Goal: Task Accomplishment & Management: Complete application form

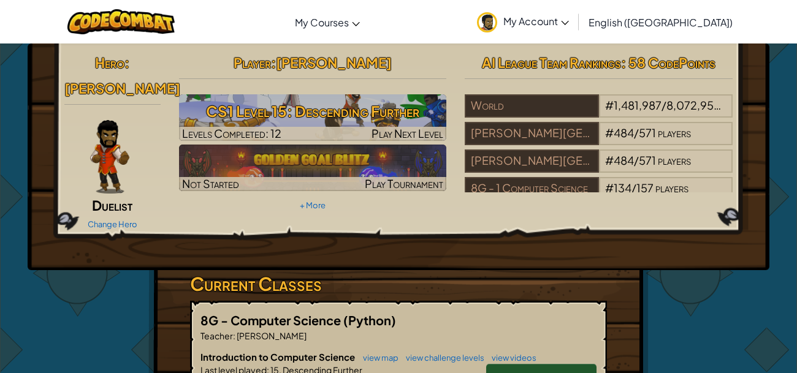
click at [532, 371] on span "Continue" at bounding box center [542, 378] width 48 height 14
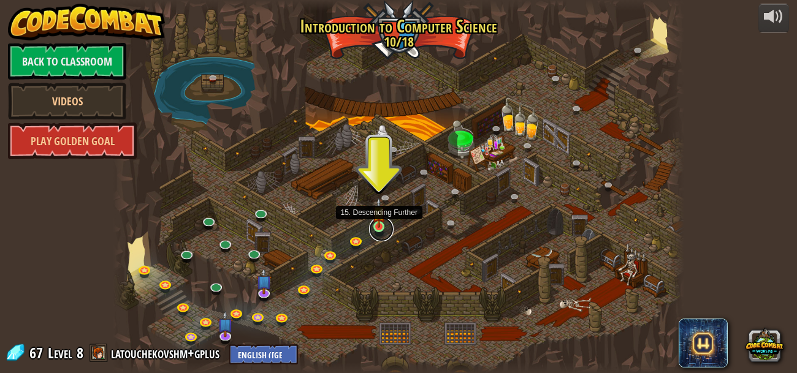
click at [378, 232] on link at bounding box center [381, 229] width 25 height 25
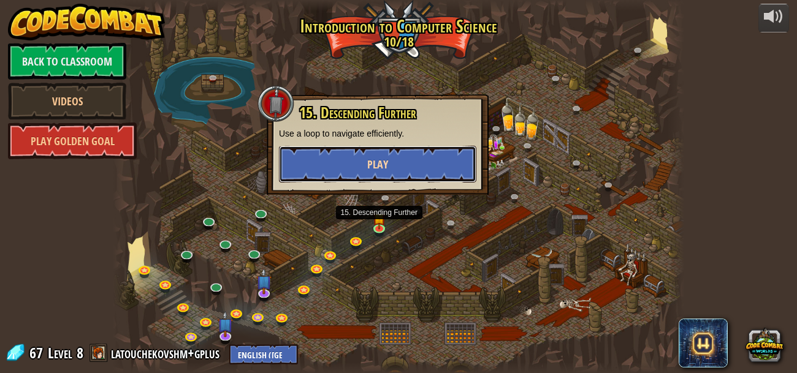
click at [355, 161] on button "Play" at bounding box center [377, 164] width 197 height 37
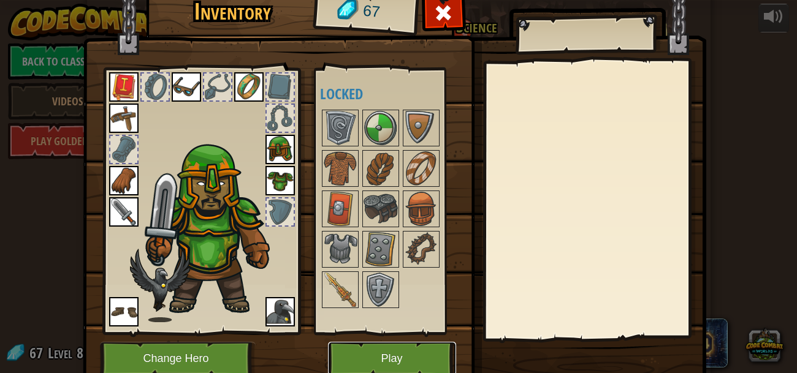
click at [358, 359] on button "Play" at bounding box center [392, 359] width 128 height 34
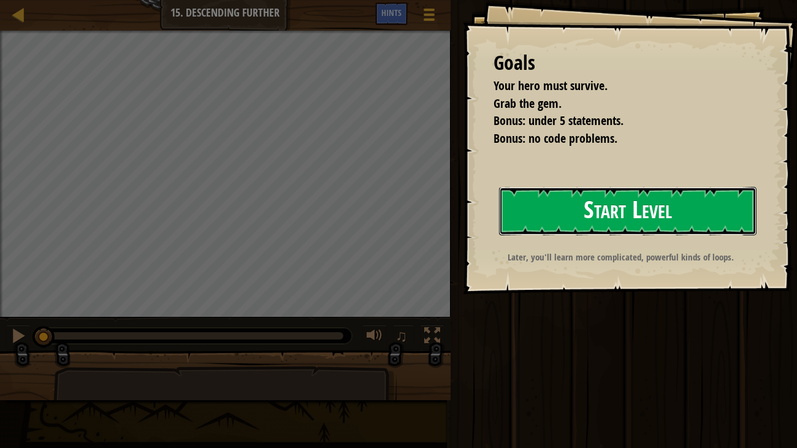
click at [583, 228] on button "Start Level" at bounding box center [628, 211] width 258 height 48
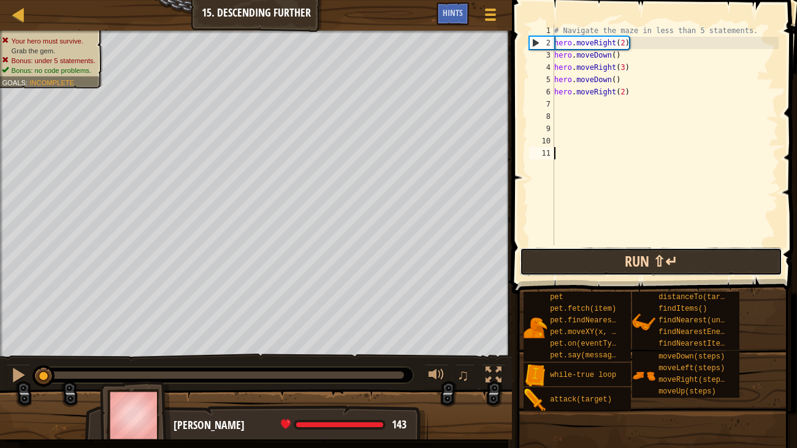
click at [591, 259] on button "Run ⇧↵" at bounding box center [651, 262] width 262 height 28
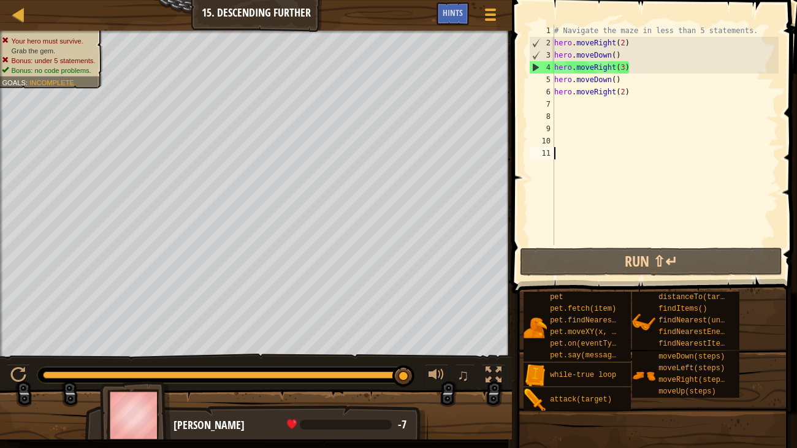
click at [576, 125] on div "# Navigate the maze in less than 5 statements. hero . moveRight ( 2 ) hero . mo…" at bounding box center [665, 147] width 227 height 245
click at [624, 72] on div "# Navigate the maze in less than 5 statements. hero . moveRight ( 2 ) hero . mo…" at bounding box center [665, 147] width 227 height 245
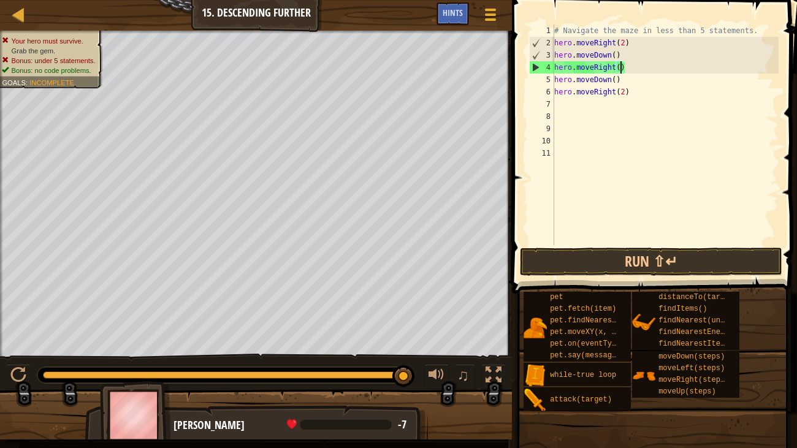
scroll to position [6, 6]
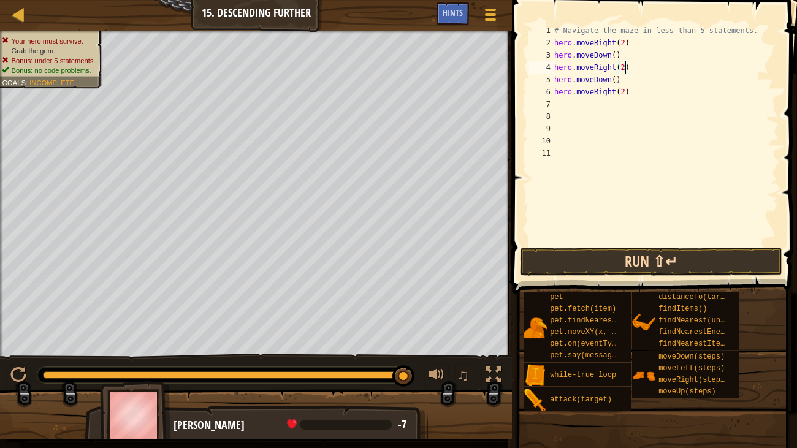
type textarea "hero.moveRight(2)"
click at [548, 258] on button "Run ⇧↵" at bounding box center [651, 262] width 262 height 28
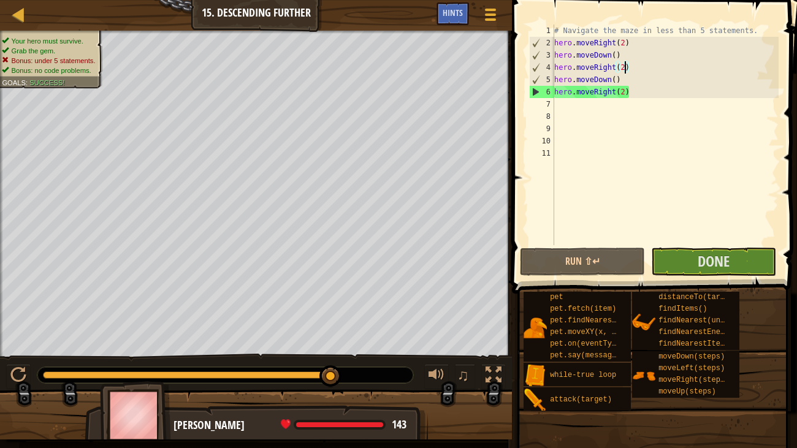
click at [688, 247] on span at bounding box center [655, 129] width 295 height 330
click at [688, 262] on button "Done" at bounding box center [713, 262] width 125 height 28
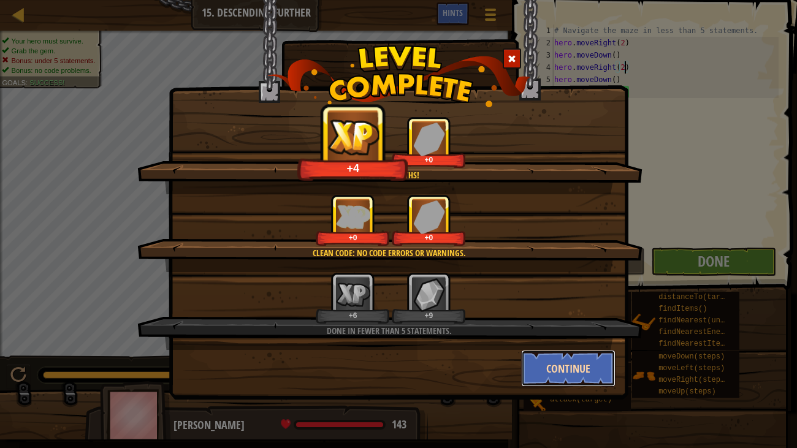
click at [581, 367] on button "Continue" at bounding box center [568, 368] width 95 height 37
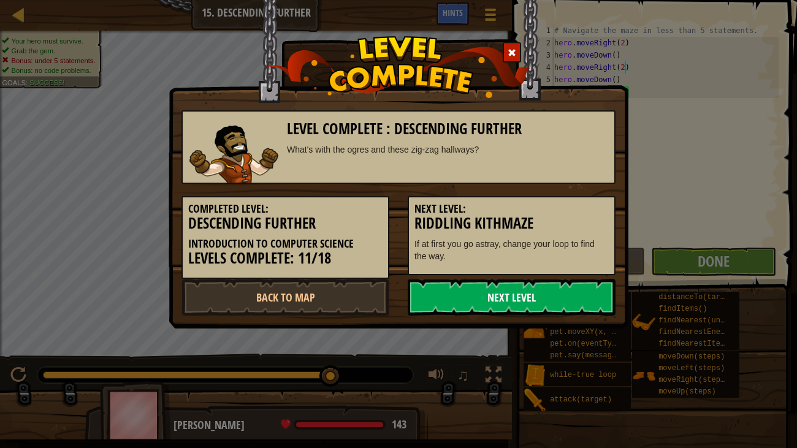
click at [563, 303] on link "Next Level" at bounding box center [512, 297] width 208 height 37
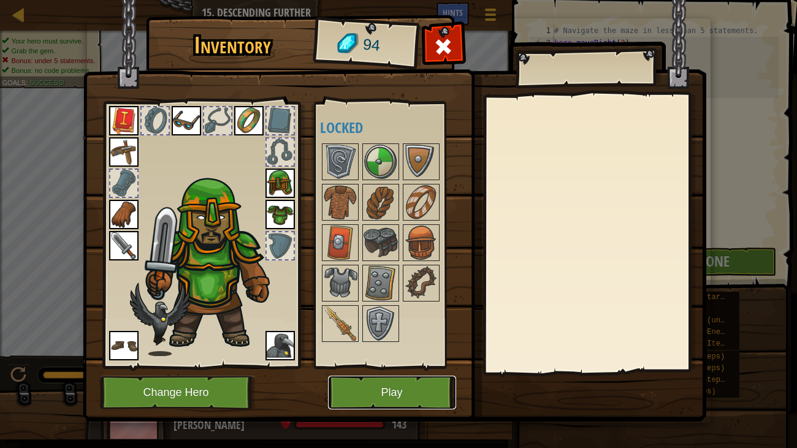
click at [350, 373] on button "Play" at bounding box center [392, 393] width 128 height 34
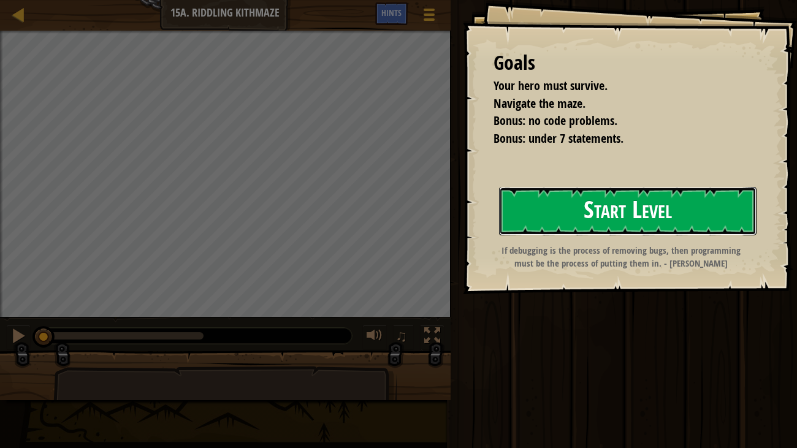
click at [537, 216] on button "Start Level" at bounding box center [628, 211] width 258 height 48
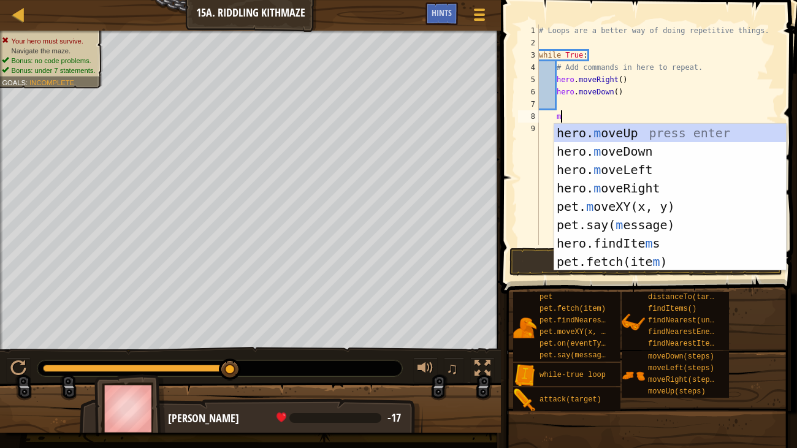
scroll to position [6, 1]
type textarea "mo"
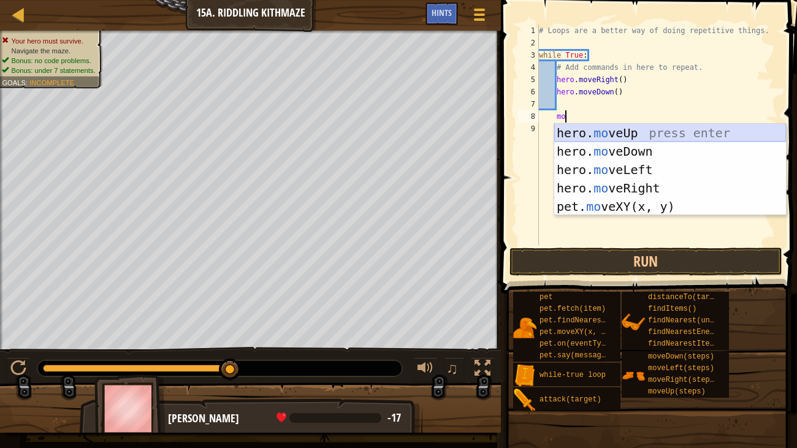
click at [571, 134] on div "hero. mo veUp press enter hero. mo veDown press enter hero. mo veLeft press ent…" at bounding box center [670, 188] width 232 height 129
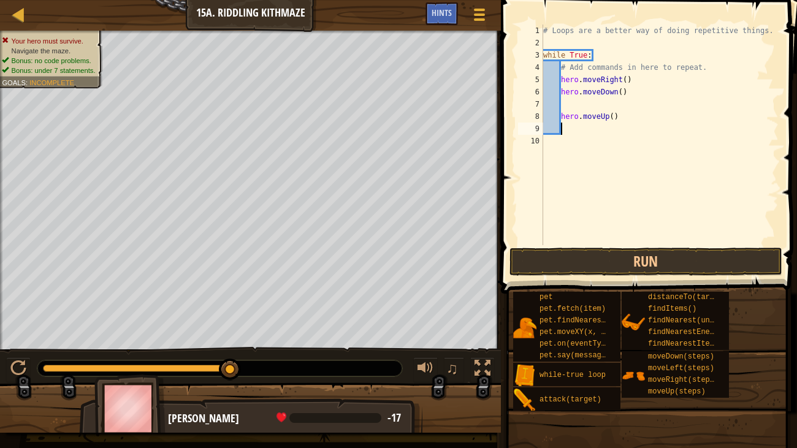
click at [564, 104] on div "# Loops are a better way of doing repetitive things. while True : # Add command…" at bounding box center [660, 147] width 239 height 245
click at [448, 16] on span "Hints" at bounding box center [442, 13] width 20 height 12
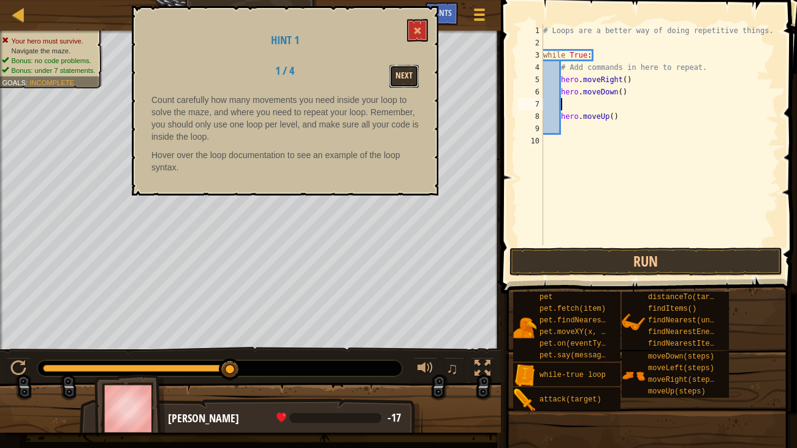
click at [402, 73] on button "Next" at bounding box center [403, 76] width 29 height 23
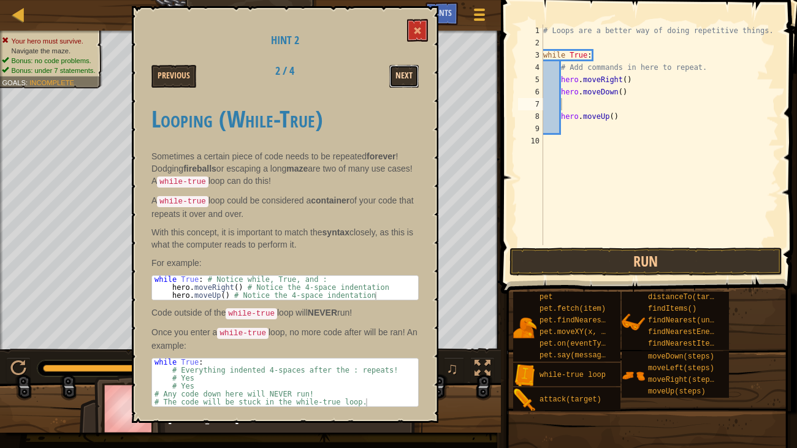
click at [406, 77] on button "Next" at bounding box center [403, 76] width 29 height 23
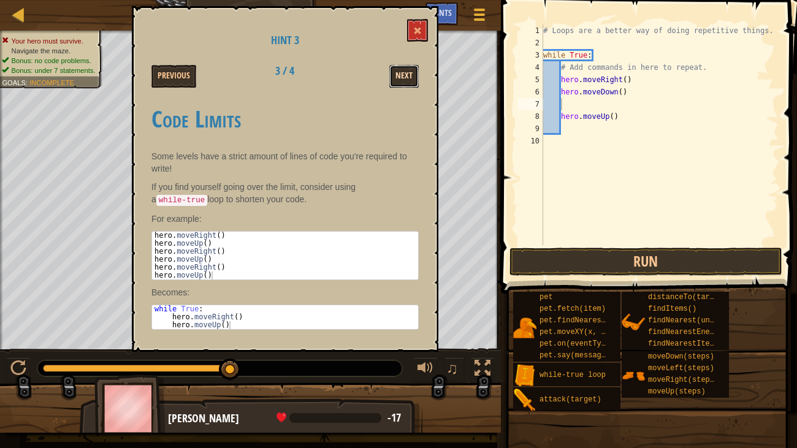
click at [402, 68] on button "Next" at bounding box center [403, 76] width 29 height 23
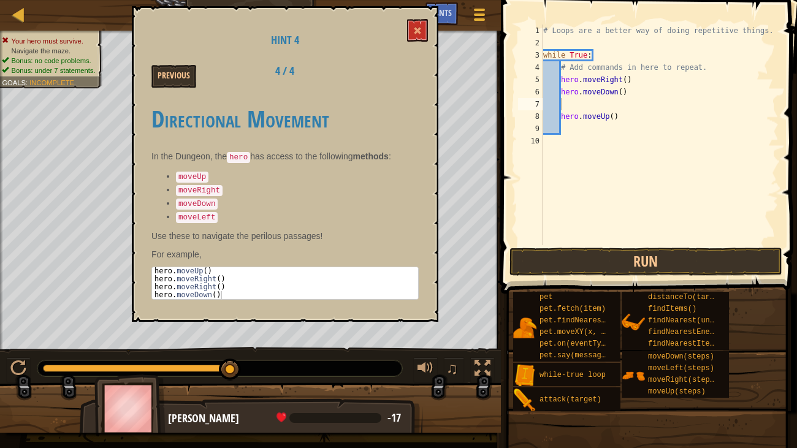
click at [558, 118] on div "# Loops are a better way of doing repetitive things. while True : # Add command…" at bounding box center [660, 147] width 239 height 245
type textarea "hero.moveUp()"
click at [421, 31] on span at bounding box center [417, 30] width 9 height 9
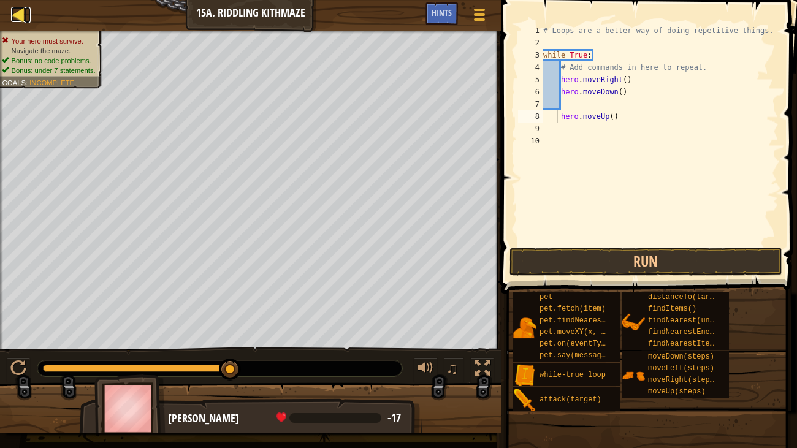
click at [14, 9] on div at bounding box center [18, 14] width 15 height 15
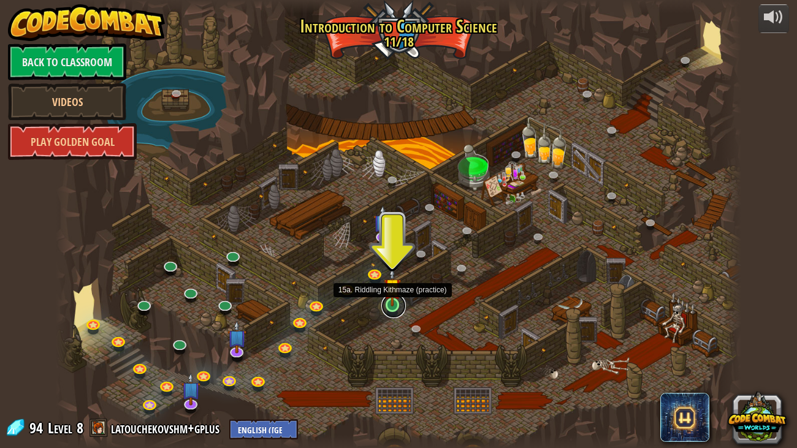
click at [398, 309] on link at bounding box center [393, 306] width 25 height 25
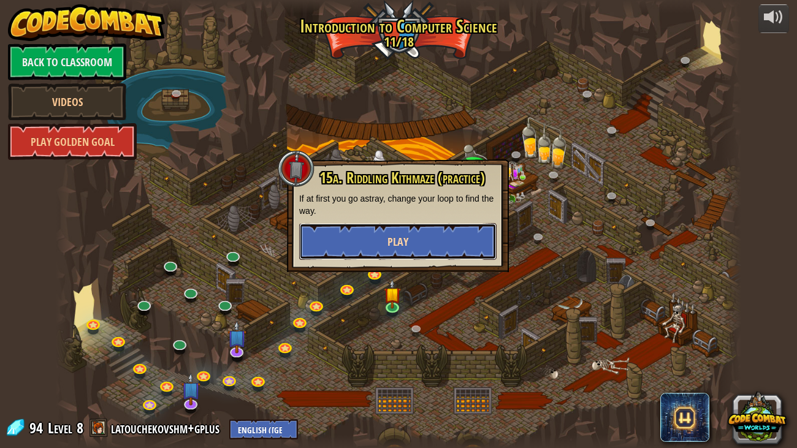
click at [356, 244] on button "Play" at bounding box center [397, 241] width 197 height 37
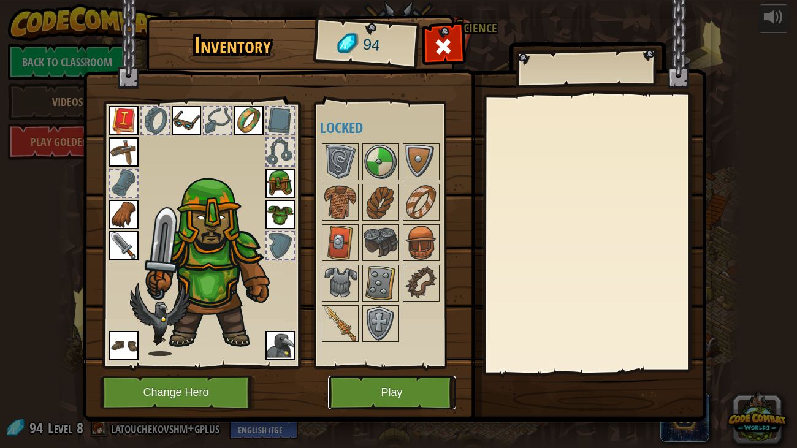
click at [376, 373] on button "Play" at bounding box center [392, 393] width 128 height 34
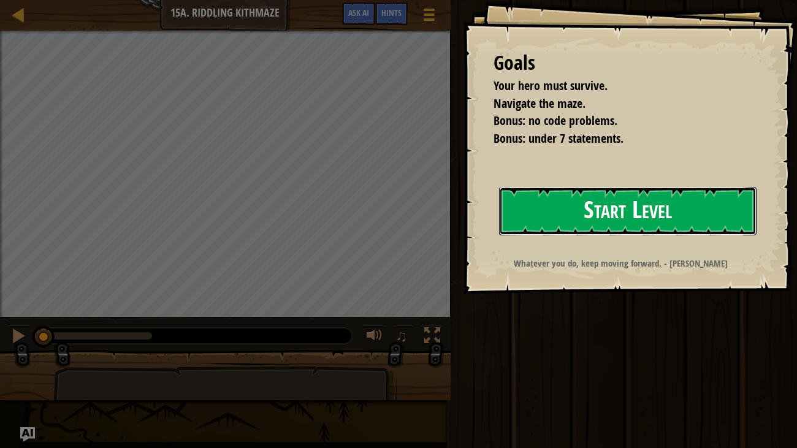
click at [563, 203] on button "Start Level" at bounding box center [628, 211] width 258 height 48
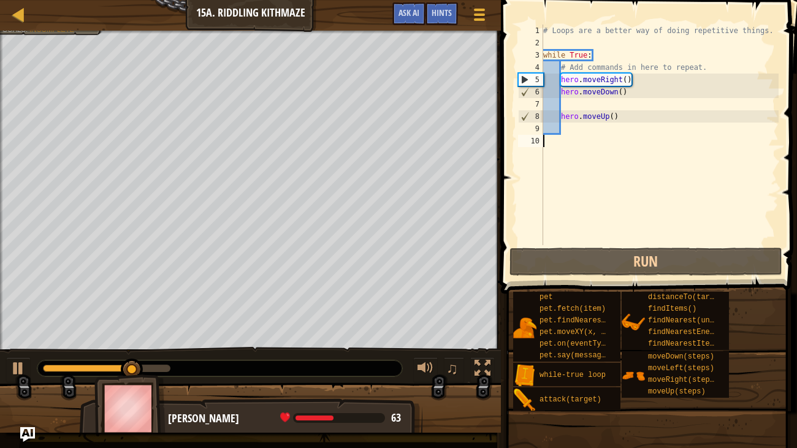
click at [600, 96] on div "# Loops are a better way of doing repetitive things. while True : # Add command…" at bounding box center [660, 147] width 238 height 245
type textarea "hero.moveDown()"
click at [580, 109] on div "# Loops are a better way of doing repetitive things. while True : # Add command…" at bounding box center [660, 147] width 238 height 245
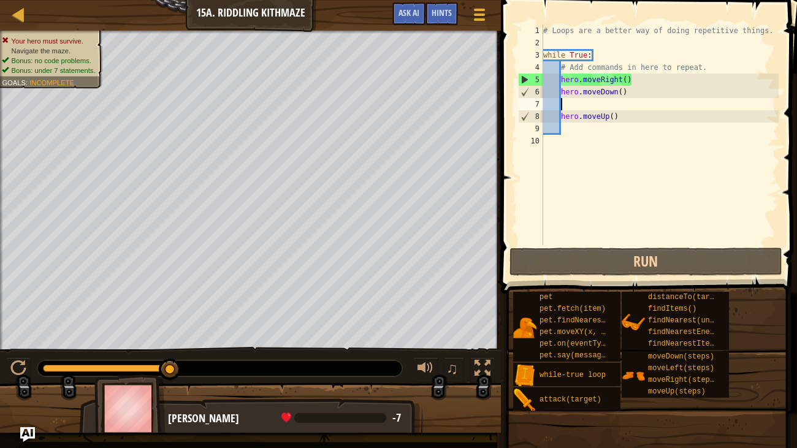
click at [622, 117] on div "# Loops are a better way of doing repetitive things. while True : # Add command…" at bounding box center [660, 147] width 238 height 245
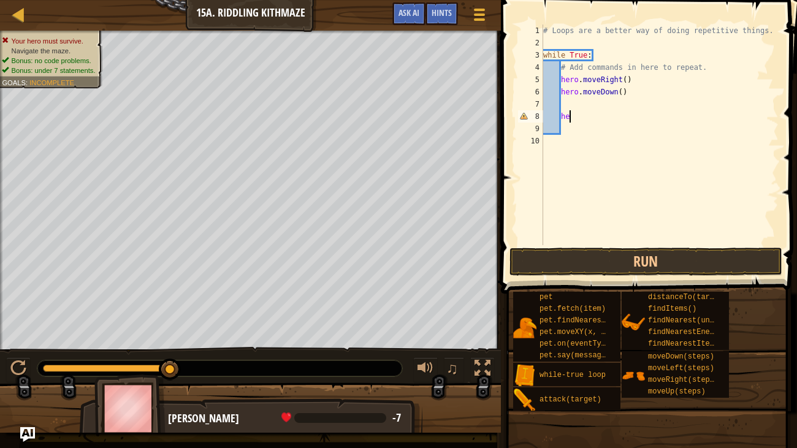
type textarea "h"
click at [548, 120] on div "# Loops are a better way of doing repetitive things. while True : # Add command…" at bounding box center [660, 147] width 238 height 245
click at [559, 101] on div "# Loops are a better way of doing repetitive things. while True : # Add command…" at bounding box center [660, 147] width 238 height 245
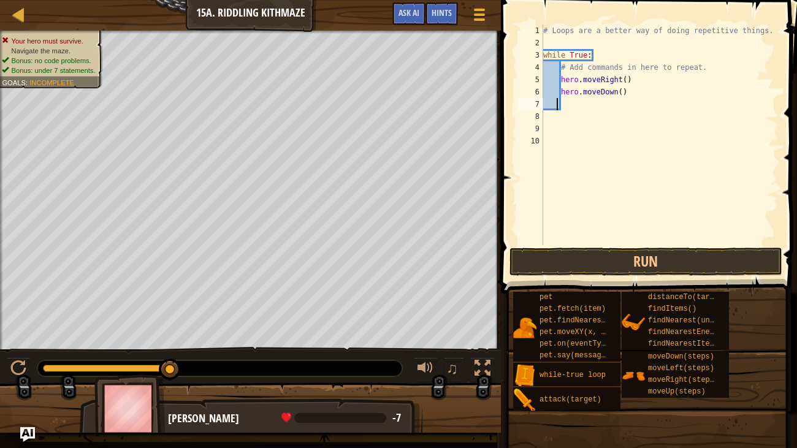
type textarea "h"
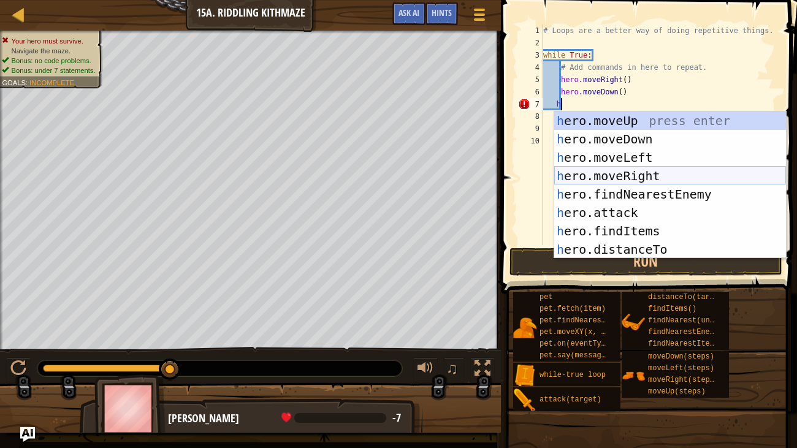
click at [572, 178] on div "h ero.moveUp press enter h ero.moveDown press enter h ero.moveLeft press enter …" at bounding box center [670, 204] width 232 height 184
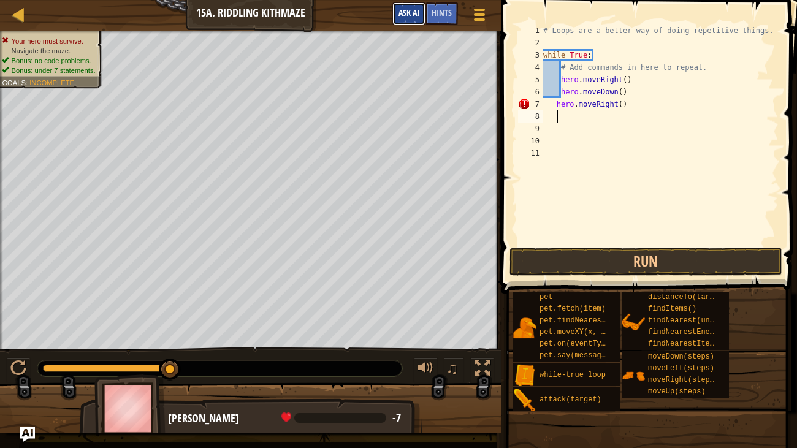
click at [412, 12] on span "Ask AI" at bounding box center [409, 13] width 21 height 12
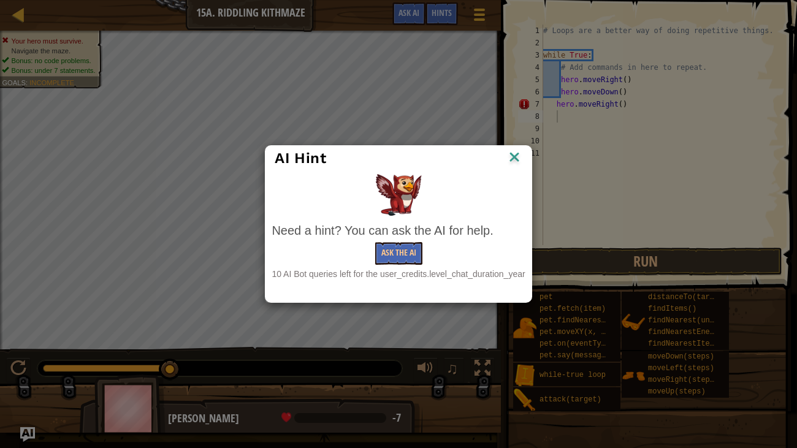
click at [507, 155] on img at bounding box center [515, 158] width 16 height 18
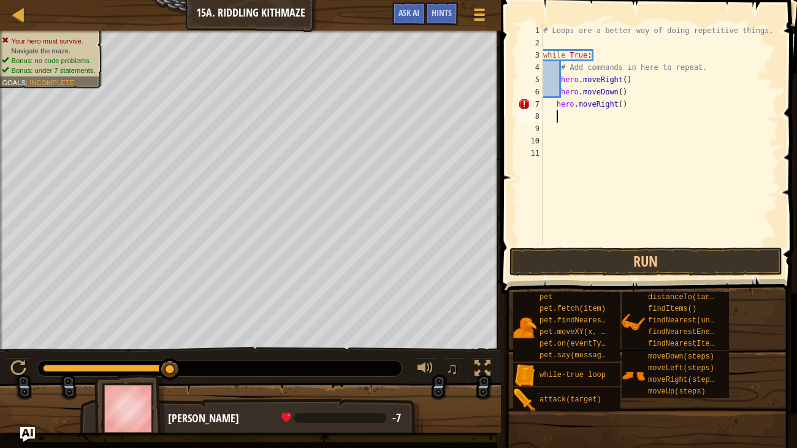
click at [8, 7] on div "Map Introduction to Computer Science 15a. Riddling Kithmaze Game Menu Done Hint…" at bounding box center [250, 15] width 501 height 31
click at [25, 19] on div at bounding box center [18, 14] width 15 height 15
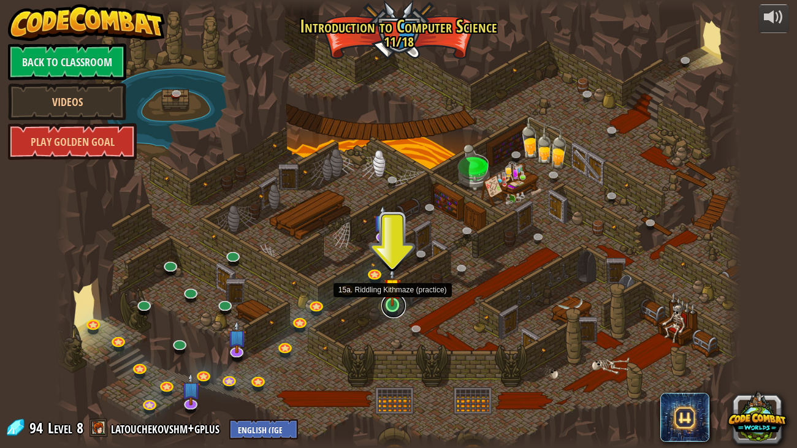
click at [394, 312] on link at bounding box center [393, 306] width 25 height 25
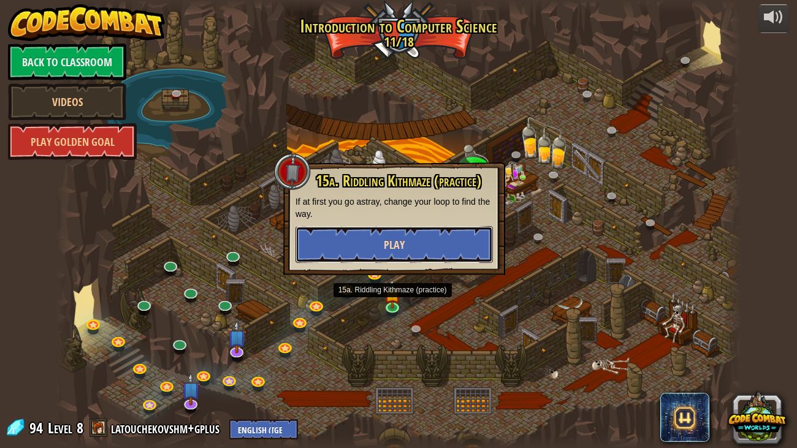
click at [482, 247] on button "Play" at bounding box center [394, 244] width 197 height 37
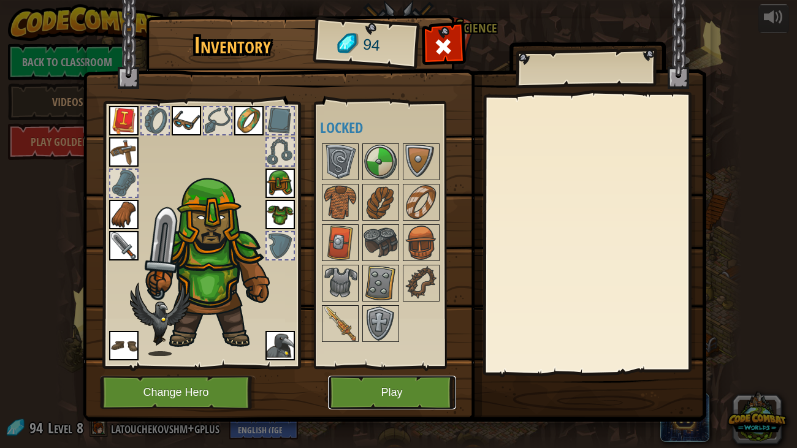
click at [359, 373] on button "Play" at bounding box center [392, 393] width 128 height 34
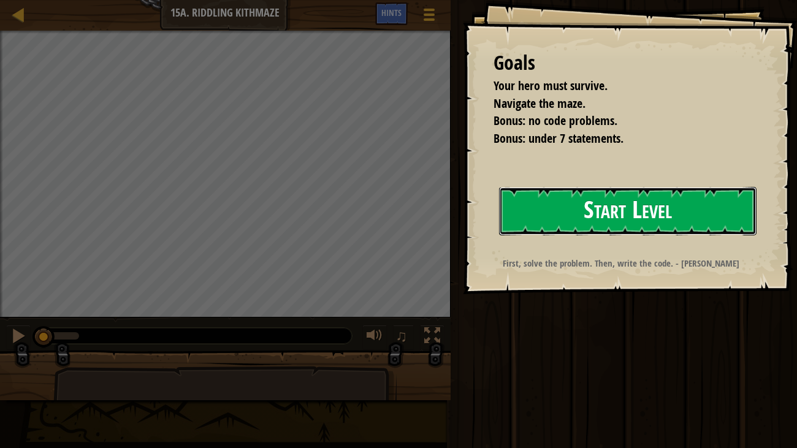
click at [521, 220] on button "Start Level" at bounding box center [628, 211] width 258 height 48
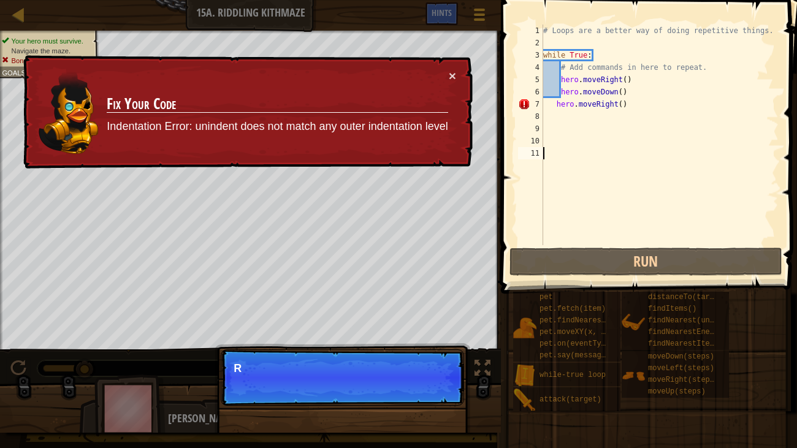
click at [560, 98] on div "# Loops are a better way of doing repetitive things. while True : # Add command…" at bounding box center [660, 147] width 238 height 245
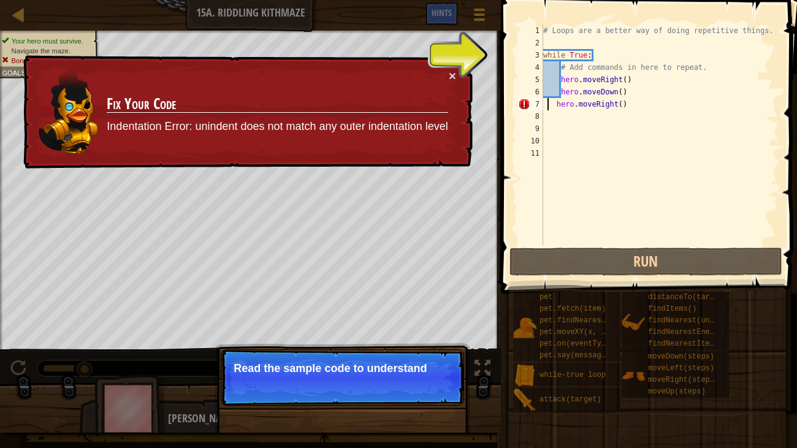
click at [550, 99] on div "# Loops are a better way of doing repetitive things. while True : # Add command…" at bounding box center [660, 147] width 238 height 245
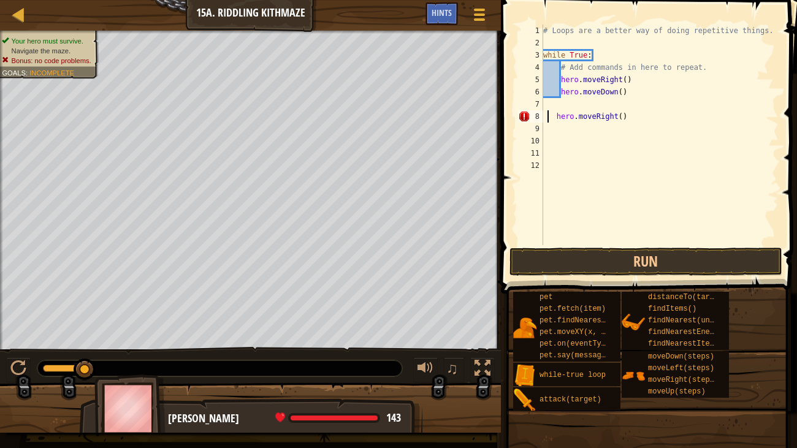
scroll to position [6, 0]
type textarea "hero.moveRight()"
click at [634, 98] on div "# Loops are a better way of doing repetitive things. while True : # Add command…" at bounding box center [660, 147] width 238 height 245
click at [564, 113] on div "# Loops are a better way of doing repetitive things. while True : # Add command…" at bounding box center [660, 147] width 238 height 245
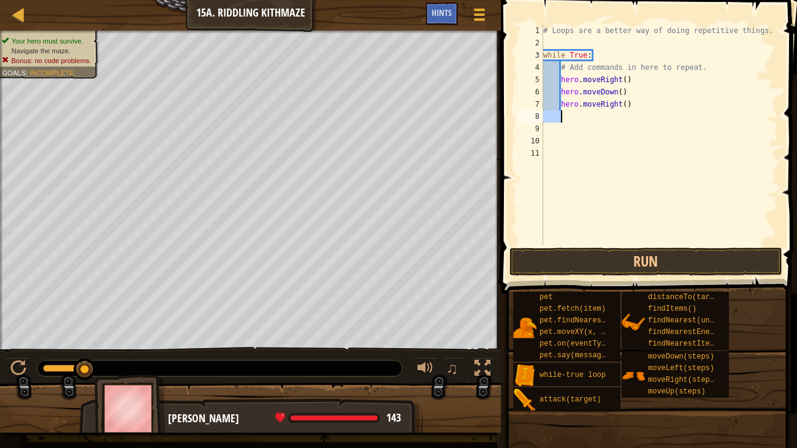
type textarea "h"
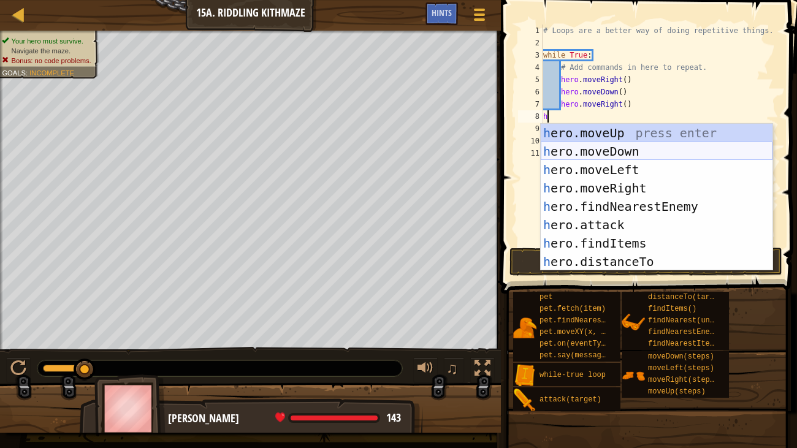
click at [581, 150] on div "h ero.moveUp press enter h ero.moveDown press enter h ero.moveLeft press enter …" at bounding box center [657, 216] width 232 height 184
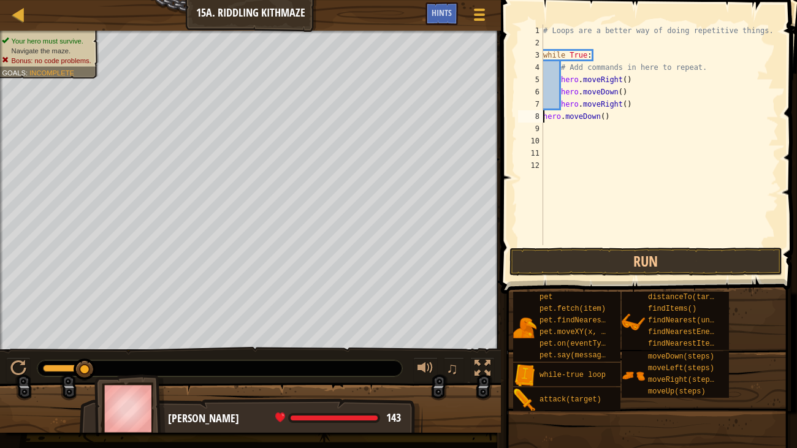
click at [544, 116] on div "# Loops are a better way of doing repetitive things. while True : # Add command…" at bounding box center [660, 147] width 238 height 245
click at [627, 117] on div "# Loops are a better way of doing repetitive things. while True : # Add command…" at bounding box center [660, 147] width 238 height 245
type textarea "h"
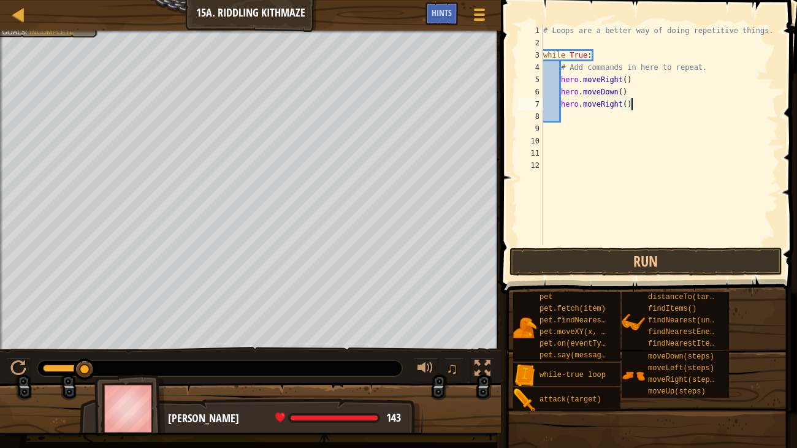
click at [632, 105] on div "# Loops are a better way of doing repetitive things. while True : # Add command…" at bounding box center [660, 147] width 238 height 245
click at [626, 102] on div "# Loops are a better way of doing repetitive things. while True : # Add command…" at bounding box center [660, 147] width 238 height 245
type textarea "hero.moveRight(2)"
click at [579, 116] on div "# Loops are a better way of doing repetitive things. while True : # Add command…" at bounding box center [660, 147] width 238 height 245
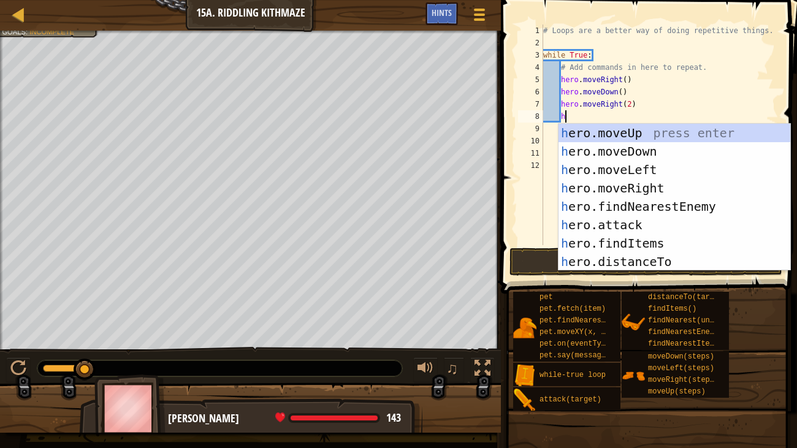
scroll to position [6, 1]
type textarea "h"
click at [613, 132] on div "h ero.moveUp press enter h ero.moveDown press enter h ero.moveLeft press enter …" at bounding box center [675, 216] width 232 height 184
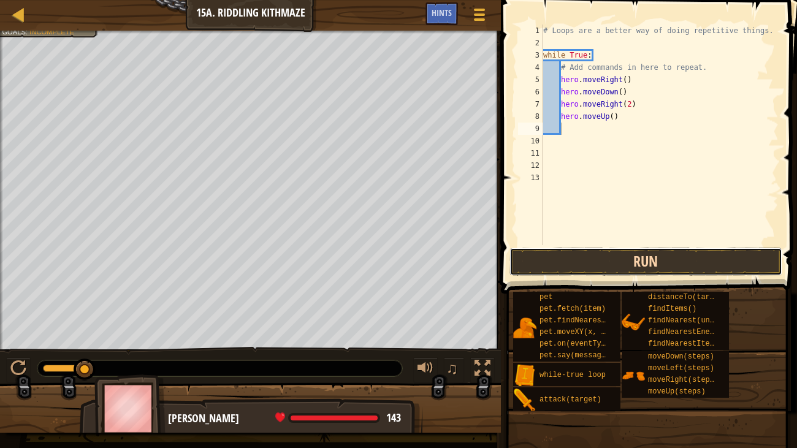
click at [557, 273] on button "Run" at bounding box center [646, 262] width 273 height 28
click at [553, 255] on button "Running" at bounding box center [646, 262] width 273 height 28
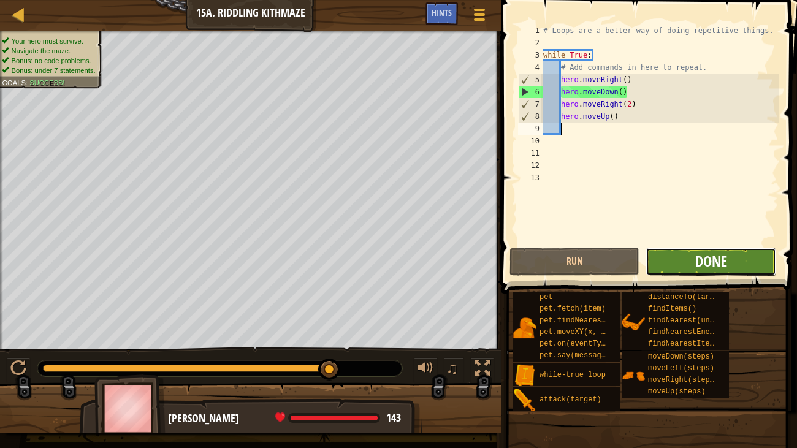
click at [723, 259] on span "Done" at bounding box center [711, 261] width 32 height 20
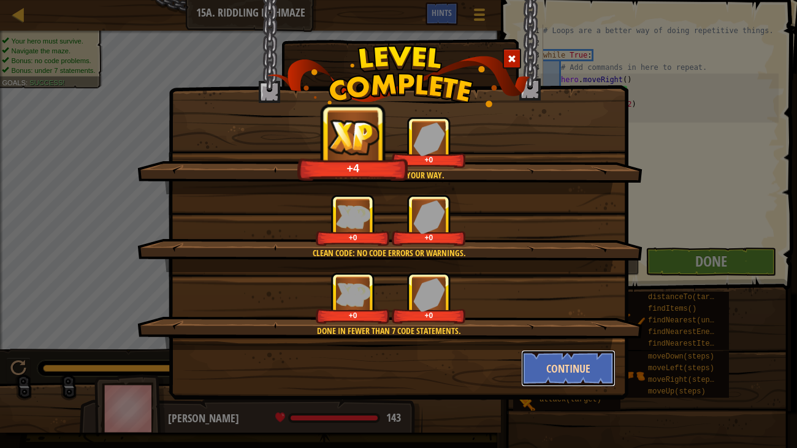
click at [559, 357] on button "Continue" at bounding box center [568, 368] width 95 height 37
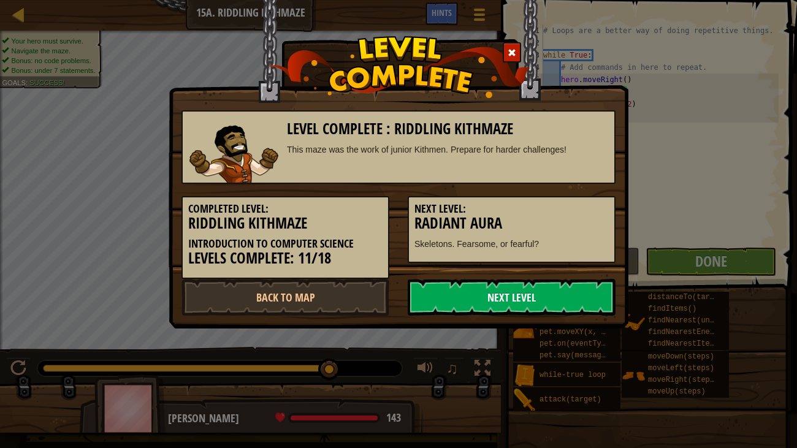
click at [518, 305] on link "Next Level" at bounding box center [512, 297] width 208 height 37
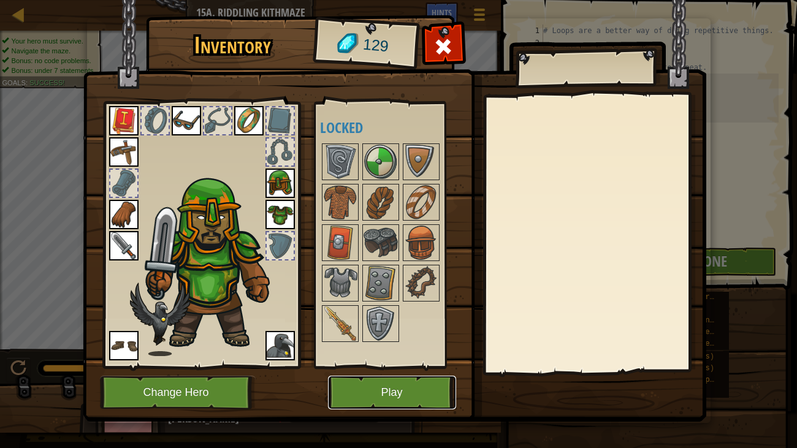
click at [353, 373] on button "Play" at bounding box center [392, 393] width 128 height 34
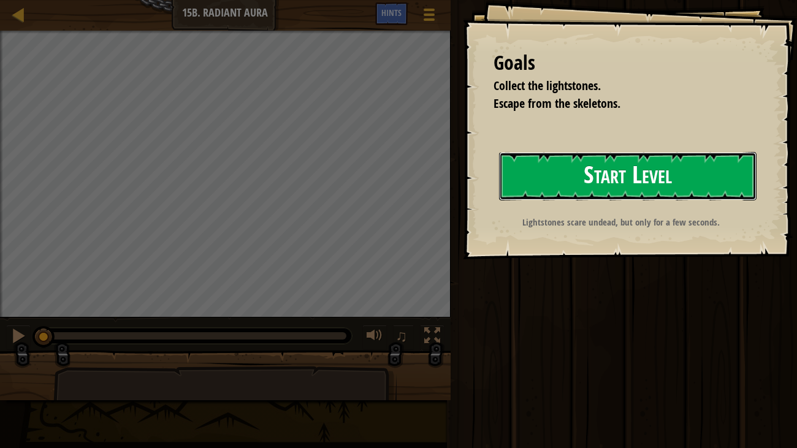
click at [551, 169] on button "Start Level" at bounding box center [628, 176] width 258 height 48
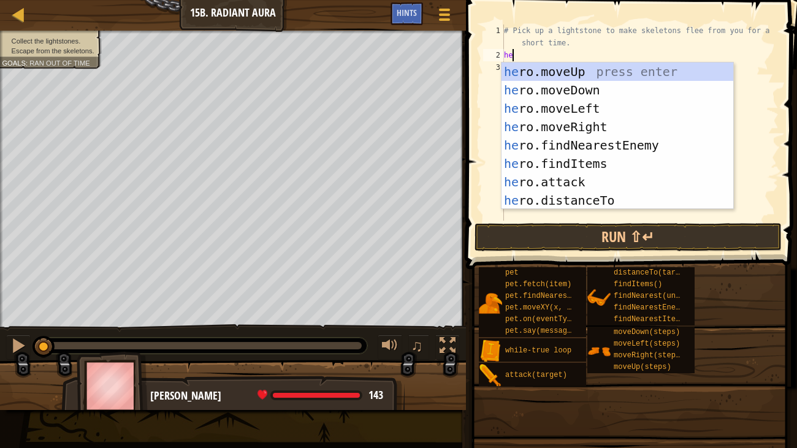
type textarea "her"
click at [518, 67] on div "her o.moveUp press enter her o.moveDown press enter her o.moveLeft press enter …" at bounding box center [618, 155] width 232 height 184
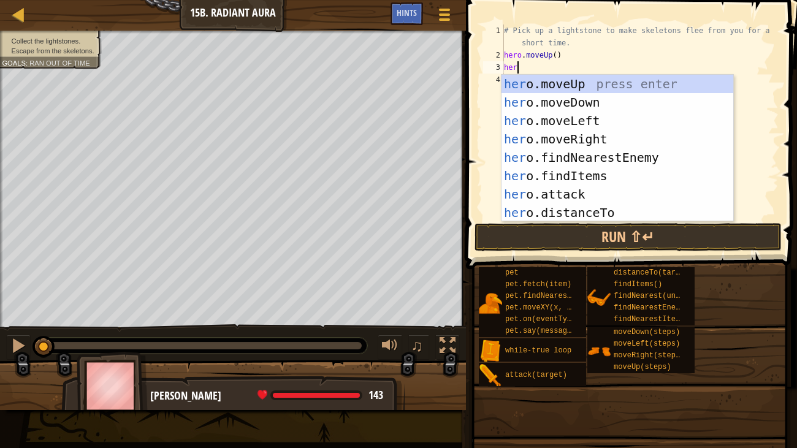
type textarea "hero"
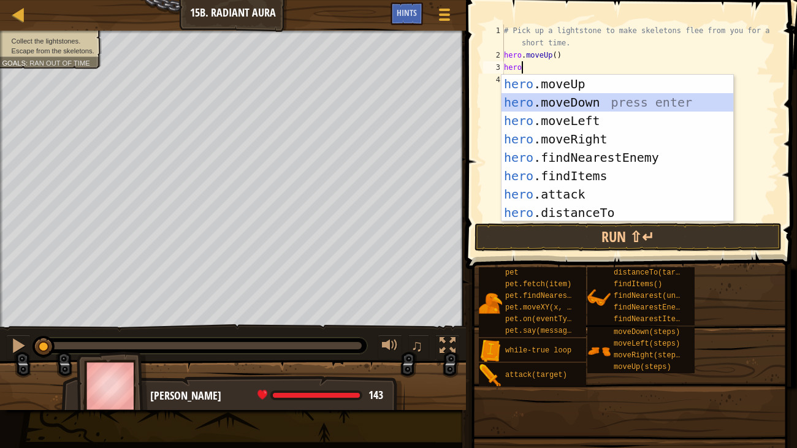
click at [531, 99] on div "hero .moveUp press enter hero .moveDown press enter hero .moveLeft press enter …" at bounding box center [618, 167] width 232 height 184
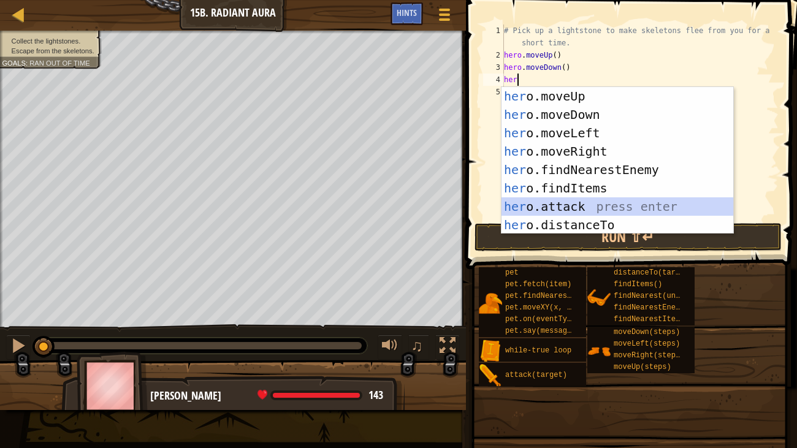
click at [535, 205] on div "her o.moveUp press enter her o.moveDown press enter her o.moveLeft press enter …" at bounding box center [618, 179] width 232 height 184
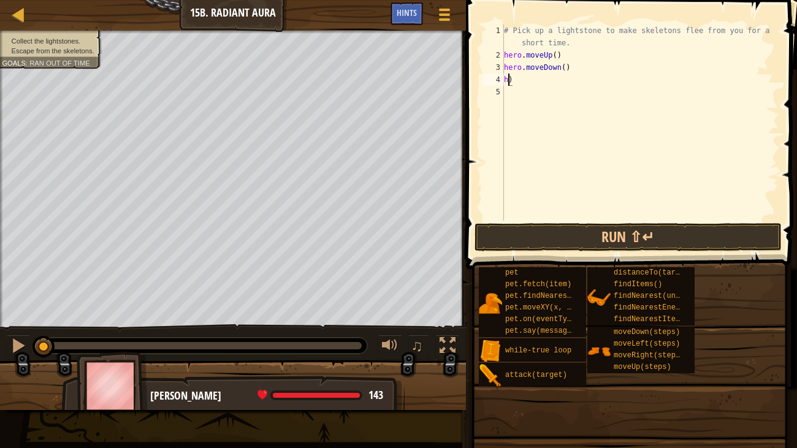
type textarea ")"
click at [512, 82] on div "# Pick up a lightstone to make skeletons flee from you for a short time. hero .…" at bounding box center [640, 141] width 277 height 233
type textarea "he"
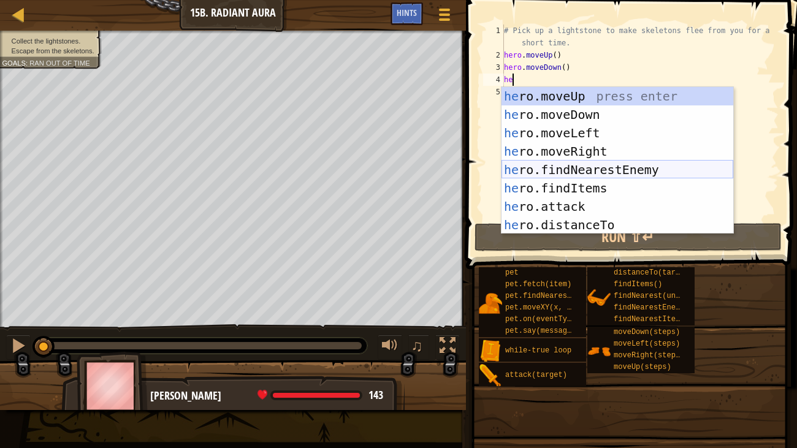
click at [577, 169] on div "he ro.moveUp press enter he ro.moveDown press enter he ro.moveLeft press enter …" at bounding box center [618, 179] width 232 height 184
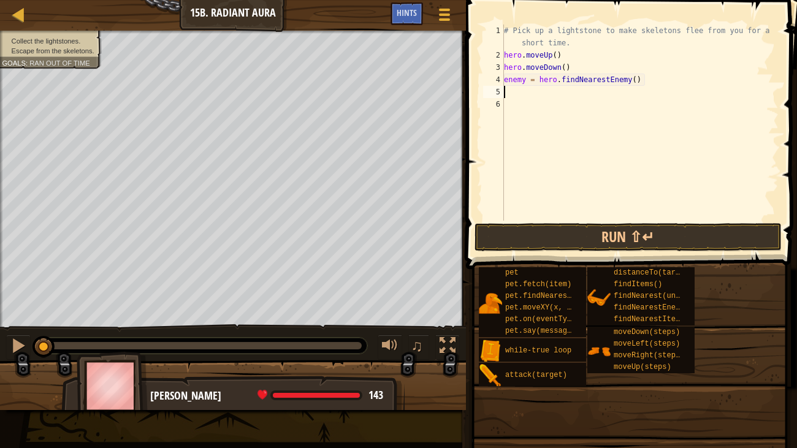
click at [524, 90] on div "# Pick up a lightstone to make skeletons flee from you for a short time. hero .…" at bounding box center [640, 141] width 277 height 233
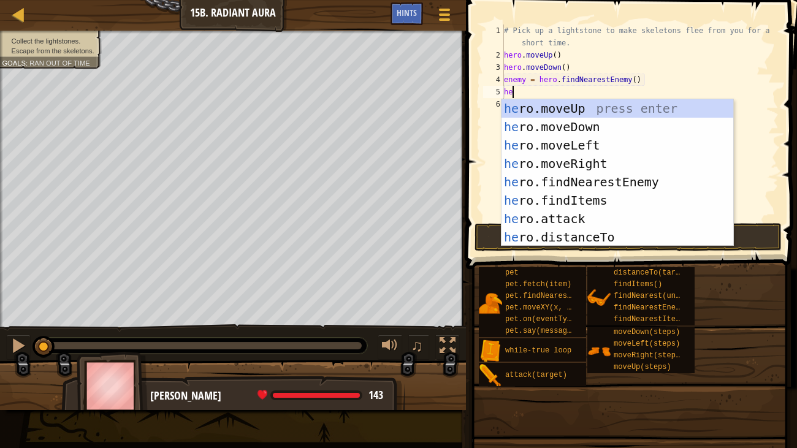
type textarea "her"
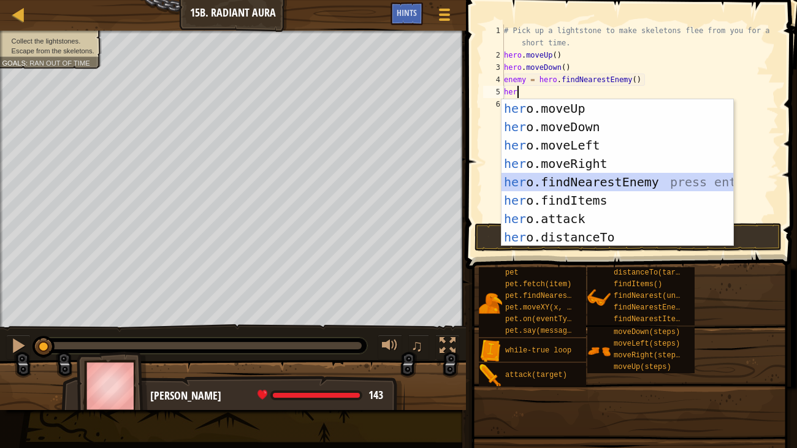
click at [611, 179] on div "her o.moveUp press enter her o.moveDown press enter her o.moveLeft press enter …" at bounding box center [618, 191] width 232 height 184
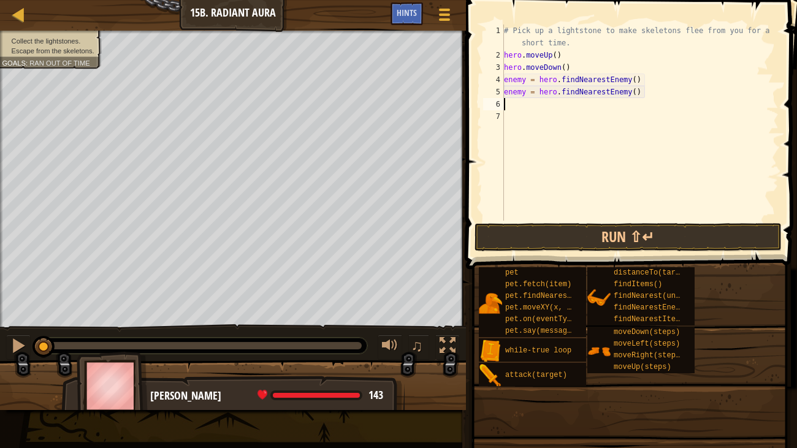
click at [639, 95] on div "# Pick up a lightstone to make skeletons flee from you for a short time. hero .…" at bounding box center [640, 141] width 277 height 233
type textarea "e"
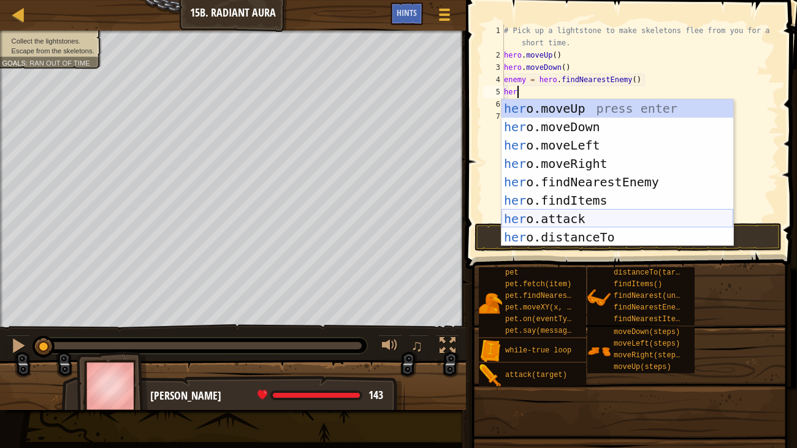
click at [624, 215] on div "her o.moveUp press enter her o.moveDown press enter her o.moveLeft press enter …" at bounding box center [618, 191] width 232 height 184
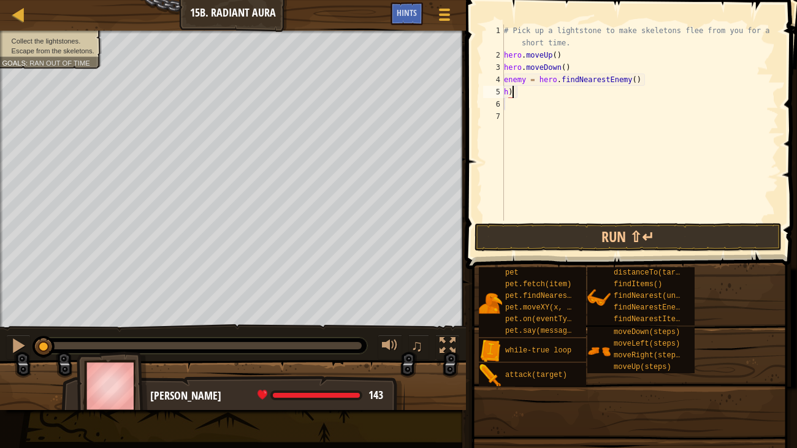
click at [517, 87] on div "# Pick up a lightstone to make skeletons flee from you for a short time. hero .…" at bounding box center [640, 141] width 277 height 233
type textarea "h"
click at [517, 232] on button "Run ⇧↵" at bounding box center [628, 237] width 307 height 28
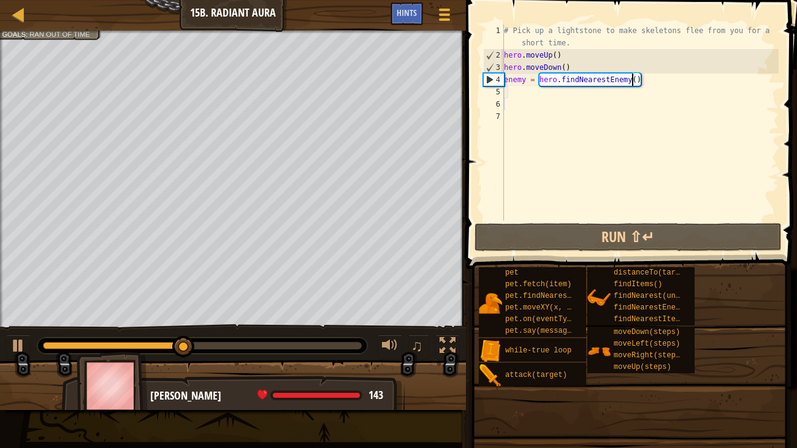
click at [632, 82] on div "# Pick up a lightstone to make skeletons flee from you for a short time. hero .…" at bounding box center [640, 141] width 277 height 233
click at [639, 80] on div "# Pick up a lightstone to make skeletons flee from you for a short time. hero .…" at bounding box center [640, 141] width 277 height 233
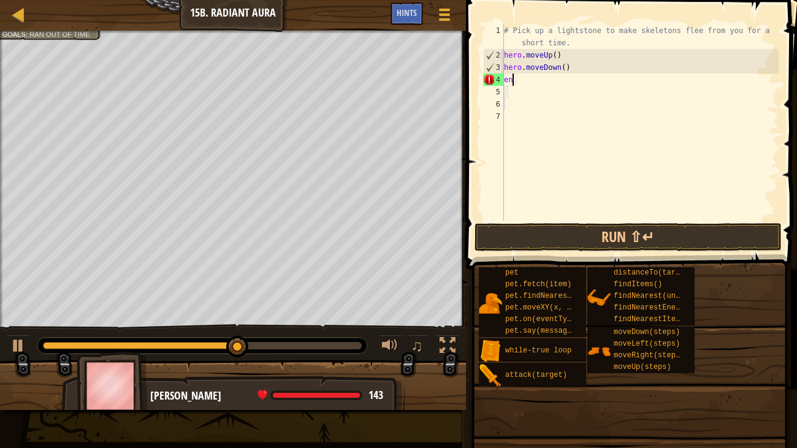
type textarea "e"
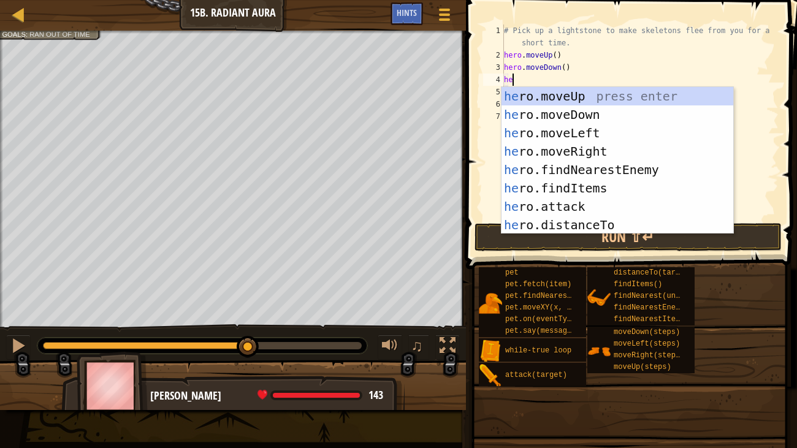
type textarea "her"
click at [570, 146] on div "her o.moveUp press enter her o.moveDown press enter her o.moveLeft press enter …" at bounding box center [618, 179] width 232 height 184
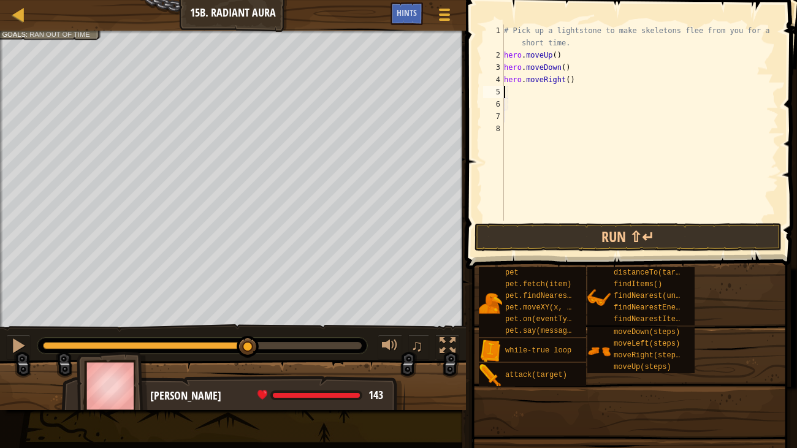
click at [569, 81] on div "# Pick up a lightstone to make skeletons flee from you for a short time. hero .…" at bounding box center [640, 141] width 277 height 233
type textarea "hero.moveRight(2)"
click at [508, 98] on div "# Pick up a lightstone to make skeletons flee from you for a short time. hero .…" at bounding box center [640, 141] width 277 height 233
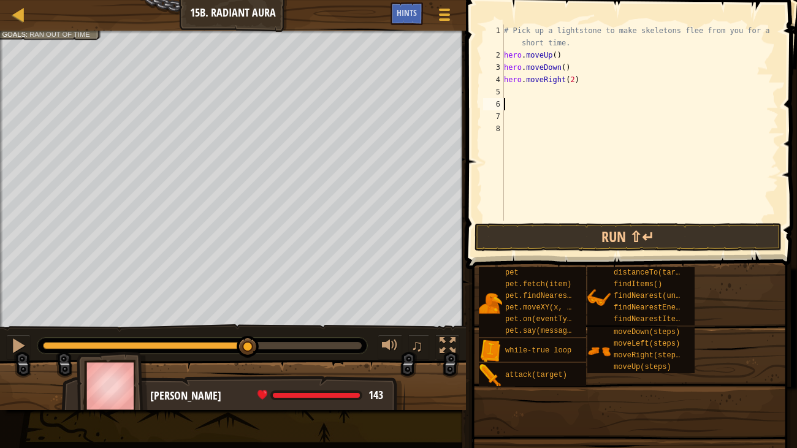
click at [503, 91] on div "5" at bounding box center [493, 92] width 21 height 12
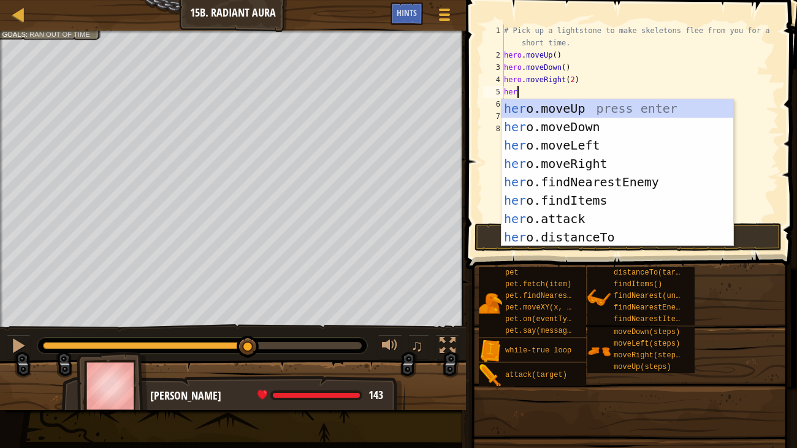
type textarea "hero"
click at [510, 104] on div "hero .moveUp press enter hero .moveDown press enter hero .moveLeft press enter …" at bounding box center [618, 191] width 232 height 184
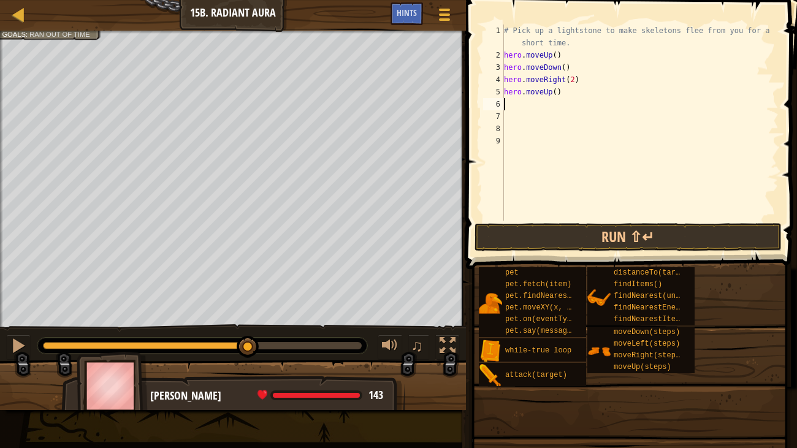
type textarea "h"
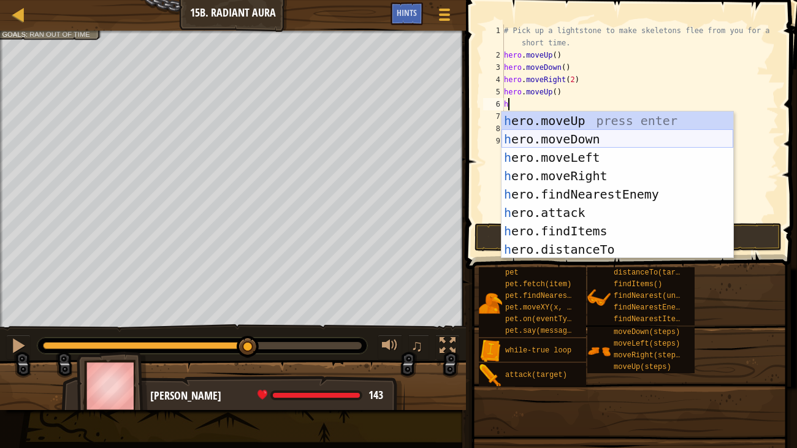
click at [527, 132] on div "h ero.moveUp press enter h ero.moveDown press enter h ero.moveLeft press enter …" at bounding box center [618, 204] width 232 height 184
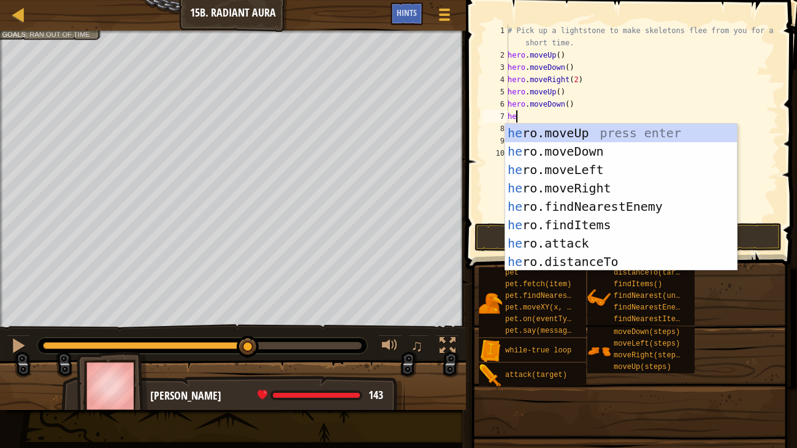
type textarea "her"
click at [557, 178] on div "her o.moveUp press enter her o.moveDown press enter her o.moveLeft press enter …" at bounding box center [621, 216] width 232 height 184
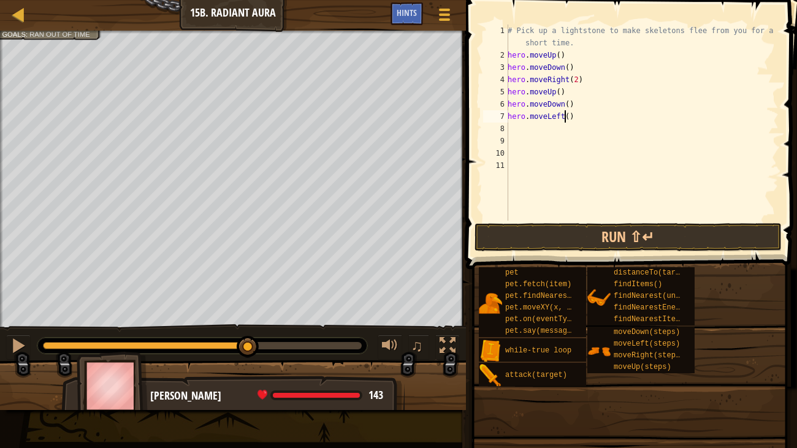
click at [566, 115] on div "# Pick up a lightstone to make skeletons flee from you for a short time. hero .…" at bounding box center [642, 141] width 274 height 233
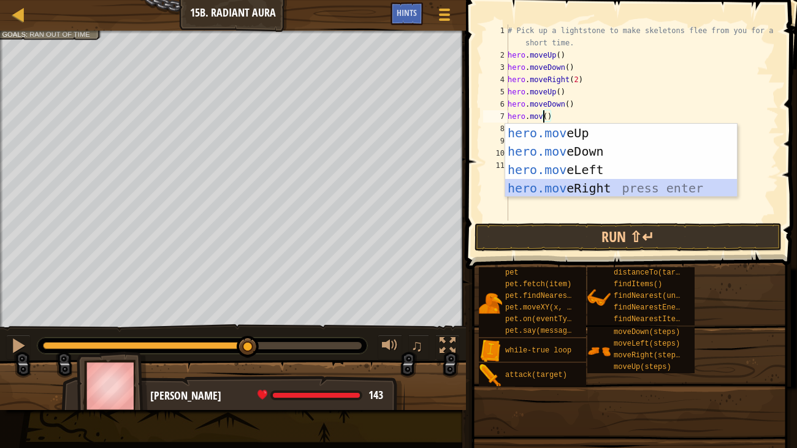
click at [580, 186] on div "hero.mov eUp press enter hero.mov eDown press enter hero.mov eLeft press enter …" at bounding box center [621, 179] width 232 height 110
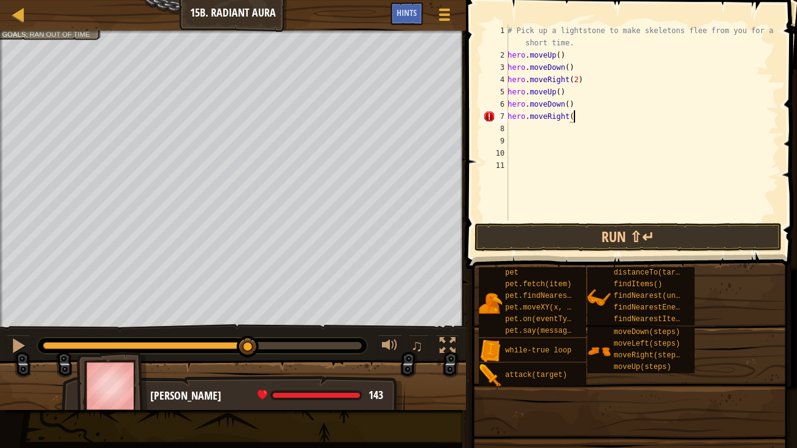
scroll to position [6, 5]
type textarea "hero.moveRight(2)"
click at [543, 123] on div "# Pick up a lightstone to make skeletons flee from you for a short time. hero .…" at bounding box center [642, 141] width 274 height 233
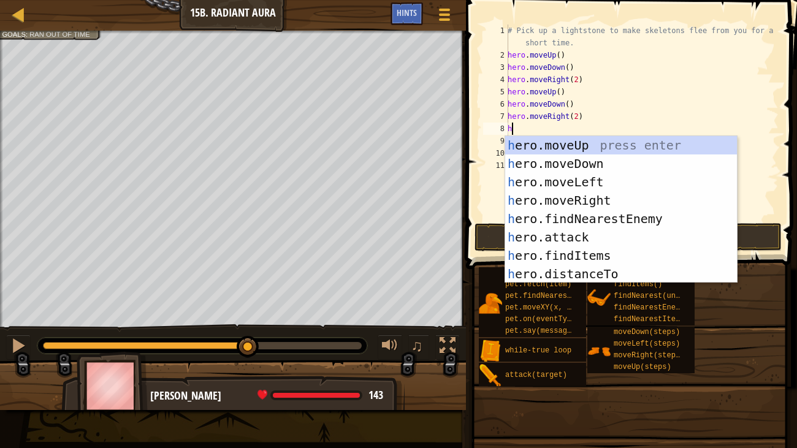
type textarea "he"
click at [580, 142] on div "he ro.moveUp press enter he ro.moveDown press enter he ro.moveLeft press enter …" at bounding box center [621, 228] width 232 height 184
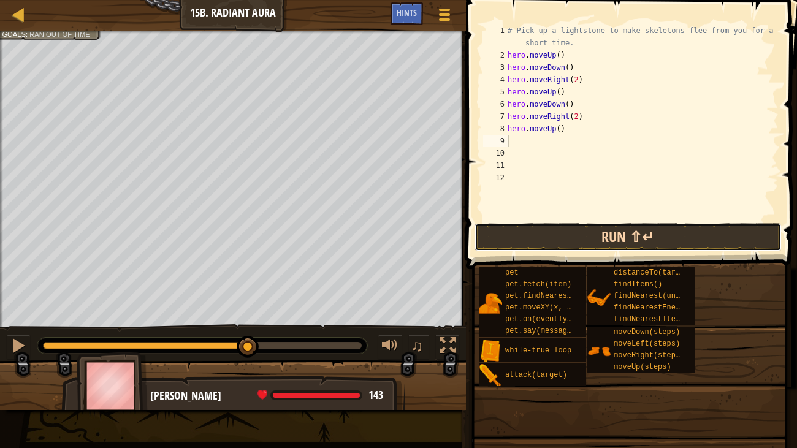
click at [552, 242] on button "Run ⇧↵" at bounding box center [628, 237] width 307 height 28
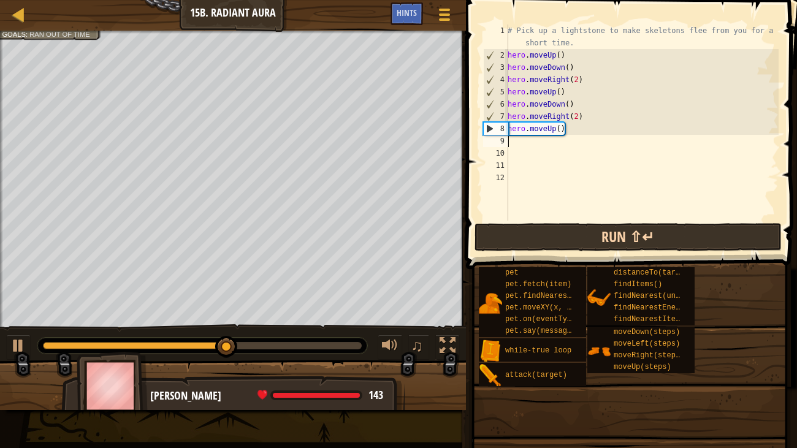
type textarea "e"
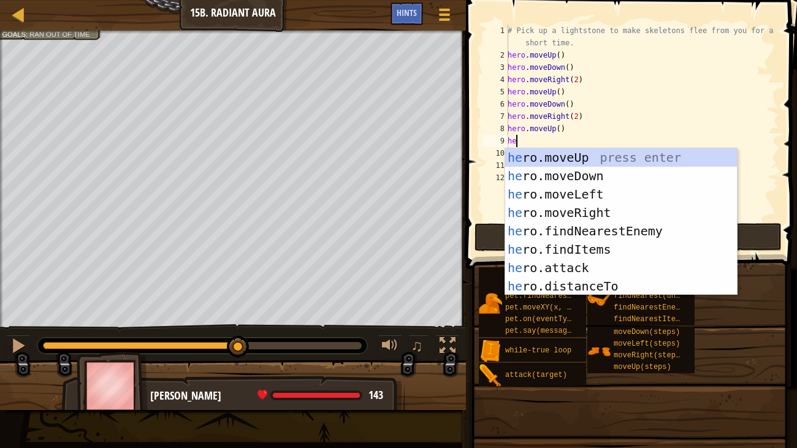
type textarea "hero"
click at [520, 172] on div "hero .moveUp press enter hero .moveDown press enter hero .moveLeft press enter …" at bounding box center [621, 240] width 232 height 184
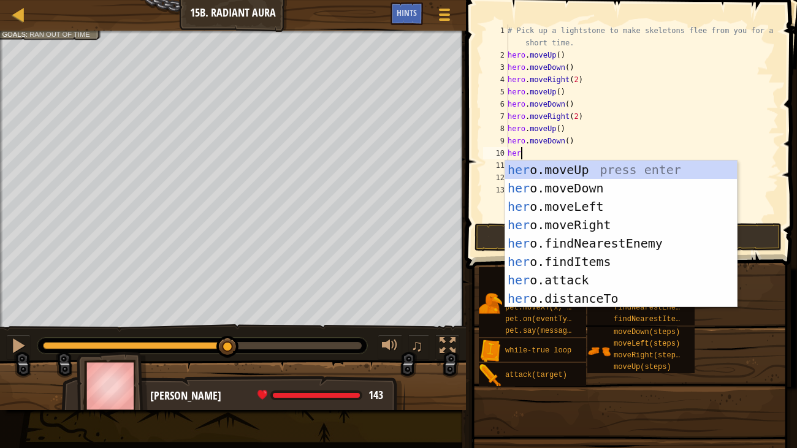
type textarea "hero"
click at [535, 219] on div "hero .moveUp press enter hero .moveDown press enter hero .moveLeft press enter …" at bounding box center [621, 253] width 232 height 184
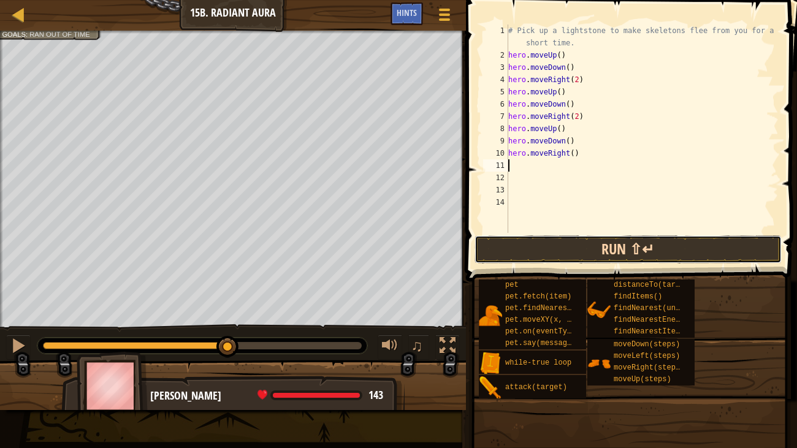
click at [538, 242] on button "Run ⇧↵" at bounding box center [628, 249] width 307 height 28
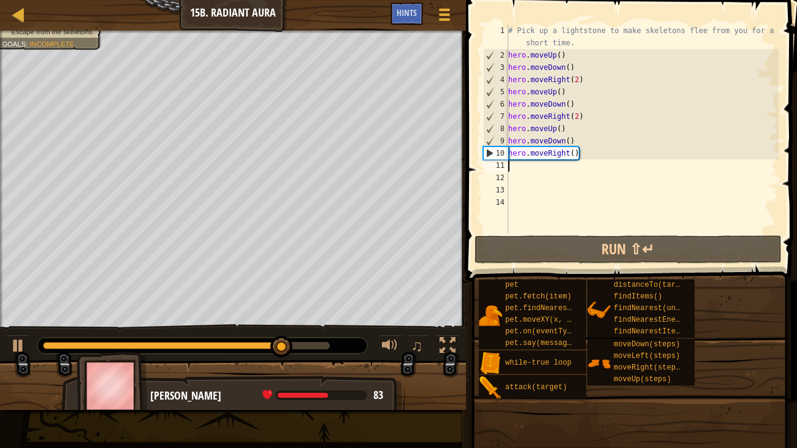
click at [575, 151] on div "# Pick up a lightstone to make skeletons flee from you for a short time. hero .…" at bounding box center [642, 147] width 273 height 245
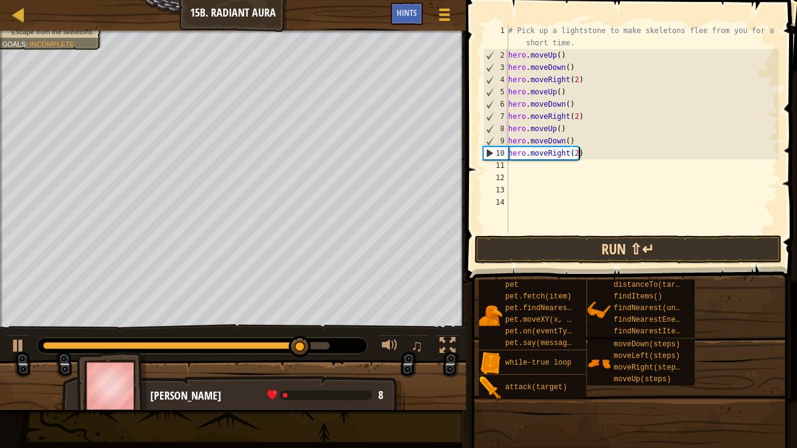
type textarea "hero.moveRight(2)"
click at [580, 248] on button "Run ⇧↵" at bounding box center [628, 249] width 307 height 28
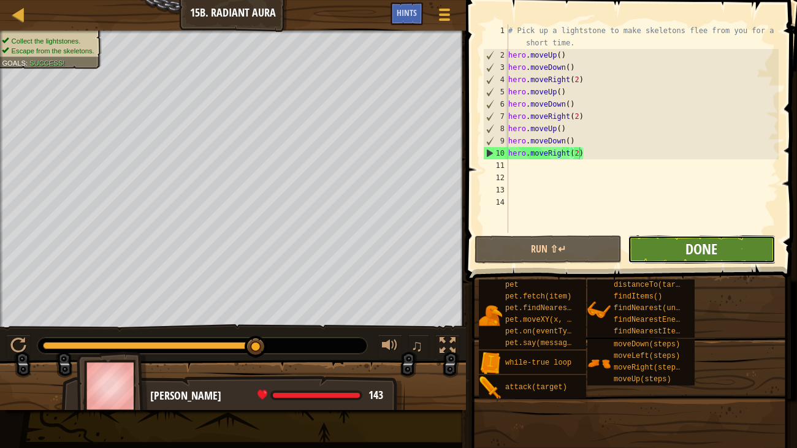
click at [689, 240] on span "Done" at bounding box center [702, 249] width 32 height 20
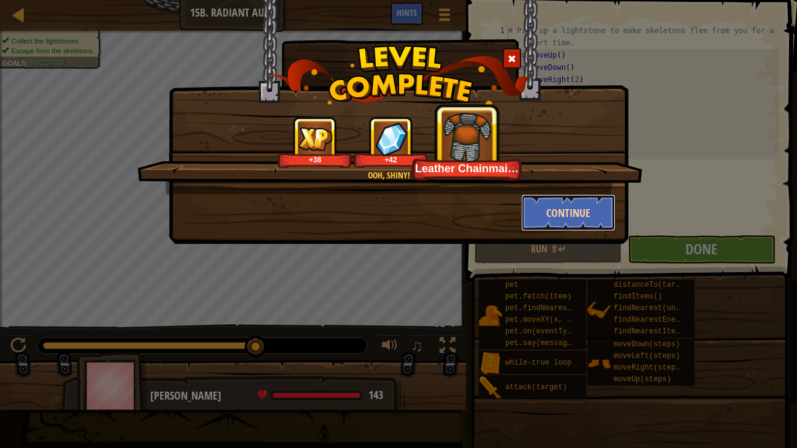
click at [536, 223] on button "Continue" at bounding box center [568, 212] width 95 height 37
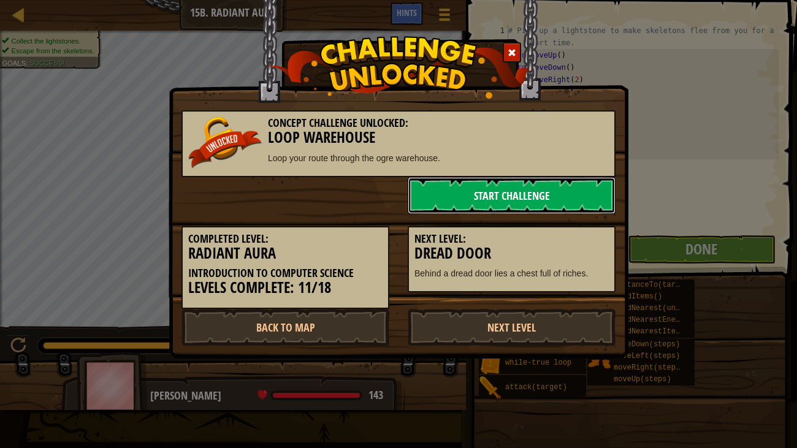
click at [492, 206] on link "Start Challenge" at bounding box center [512, 195] width 208 height 37
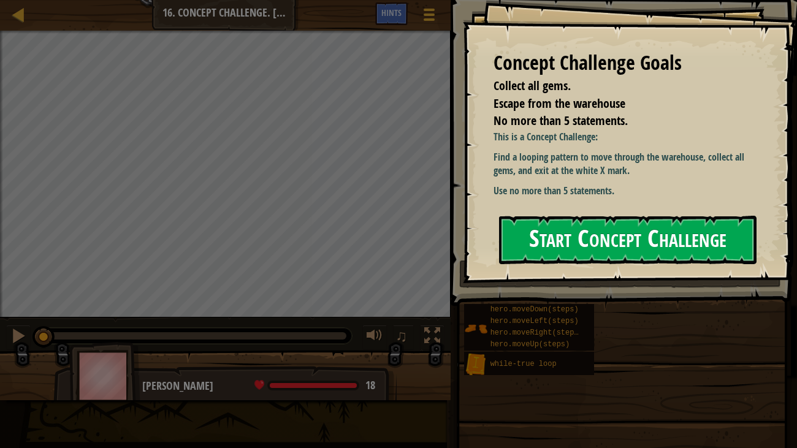
click at [538, 245] on button "Start Concept Challenge" at bounding box center [628, 240] width 258 height 48
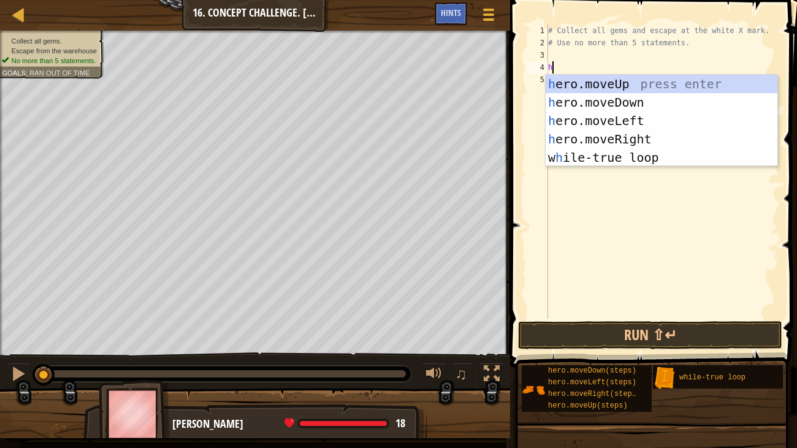
scroll to position [6, 0]
type textarea "he"
click at [554, 85] on div "he ro.moveUp press enter he ro.moveDown press enter he ro.moveLeft press enter …" at bounding box center [662, 139] width 232 height 129
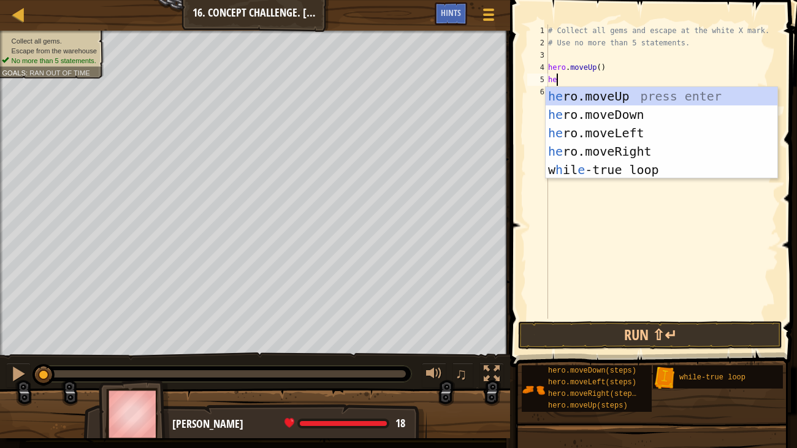
type textarea "her"
click at [575, 155] on div "her o.moveUp press enter her o.moveDown press enter her o.moveLeft press enter …" at bounding box center [662, 151] width 232 height 129
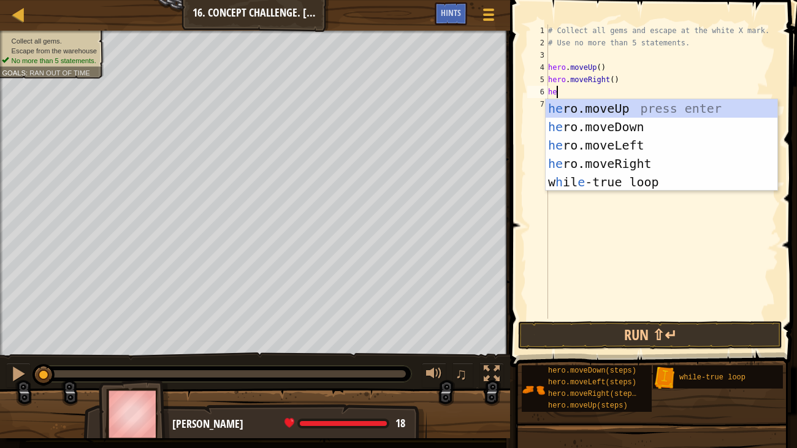
type textarea "her"
click at [563, 123] on div "her o.moveUp press enter her o.moveDown press enter her o.moveLeft press enter …" at bounding box center [662, 163] width 232 height 129
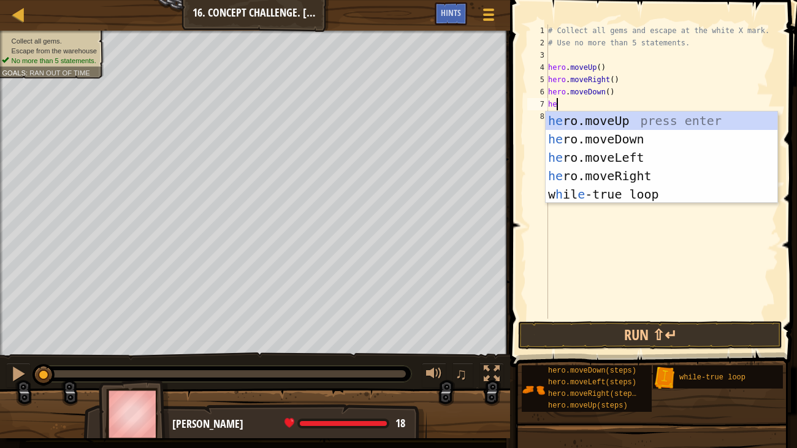
type textarea "her"
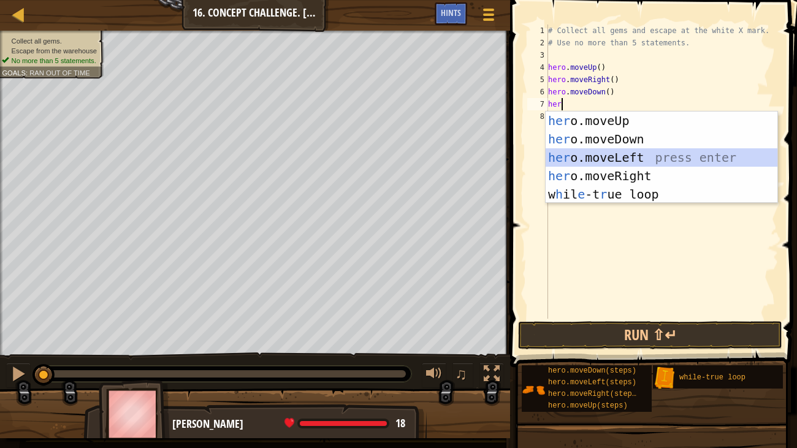
click at [569, 153] on div "her o.moveUp press enter her o.moveDown press enter her o.moveLeft press enter …" at bounding box center [662, 176] width 232 height 129
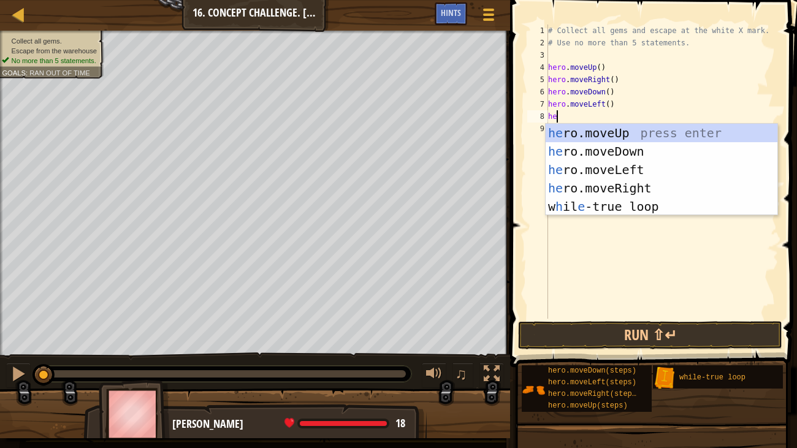
type textarea "her"
click at [565, 136] on div "her o.moveUp press enter her o.moveDown press enter her o.moveLeft press enter …" at bounding box center [662, 188] width 232 height 129
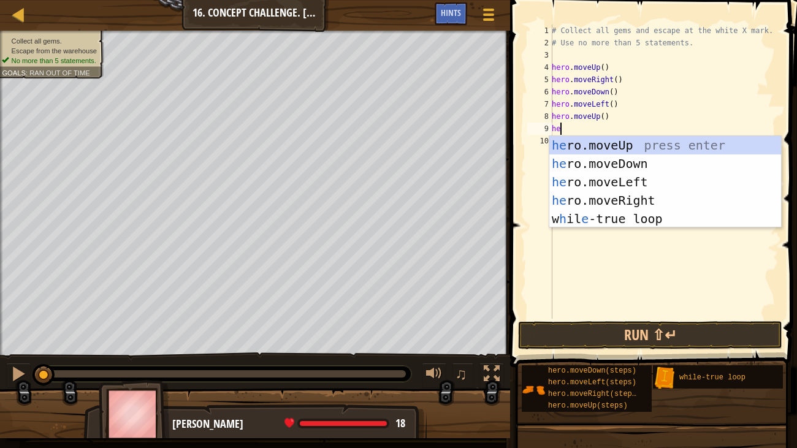
type textarea "her"
click at [613, 201] on div "her o.moveUp press enter her o.moveDown press enter her o.moveLeft press enter …" at bounding box center [665, 200] width 232 height 129
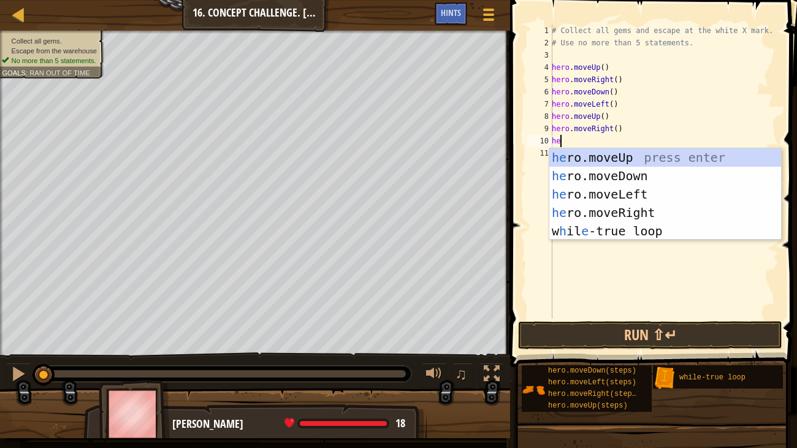
type textarea "her"
click at [588, 172] on div "her o.moveUp press enter her o.moveDown press enter her o.moveLeft press enter …" at bounding box center [665, 212] width 232 height 129
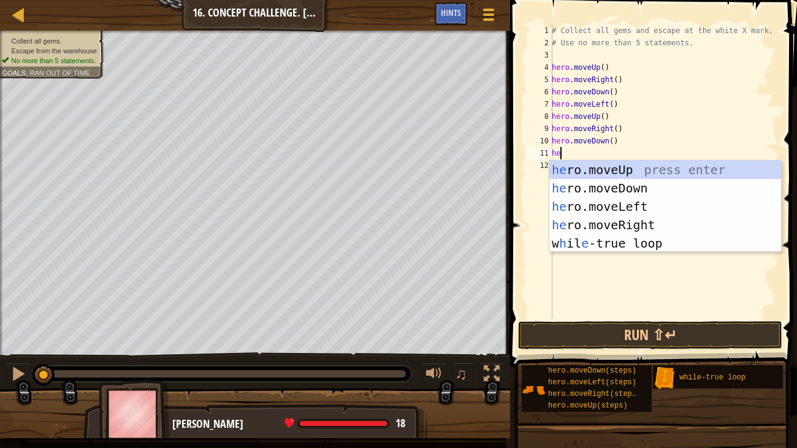
type textarea "her"
click at [572, 207] on div "her o.moveUp press enter her o.moveDown press enter her o.moveLeft press enter …" at bounding box center [665, 225] width 232 height 129
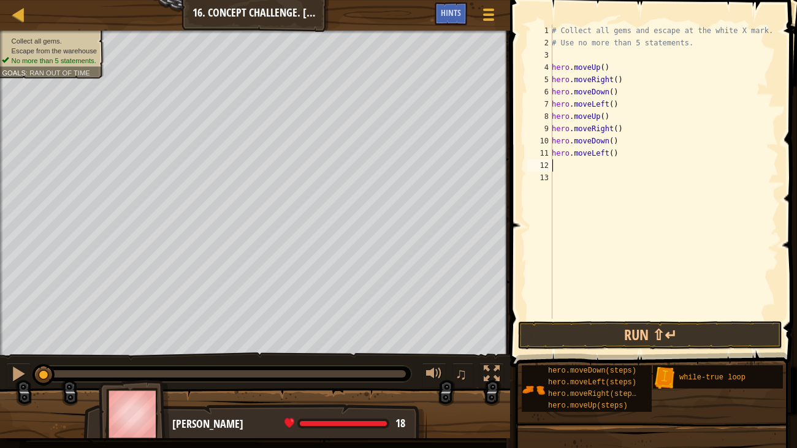
click at [0, 0] on div "Map Introduction to Computer Science 16. Concept Challenge. Loop Warehouse Game…" at bounding box center [255, 15] width 510 height 31
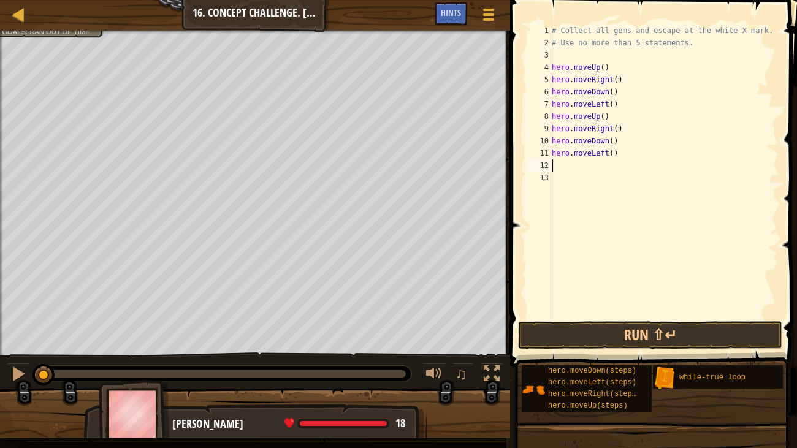
click at [621, 156] on div "# Collect all gems and escape at the white X mark. # Use no more than 5 stateme…" at bounding box center [663, 184] width 229 height 319
type textarea "h"
click at [616, 117] on div "# Collect all gems and escape at the white X mark. # Use no more than 5 stateme…" at bounding box center [663, 184] width 229 height 319
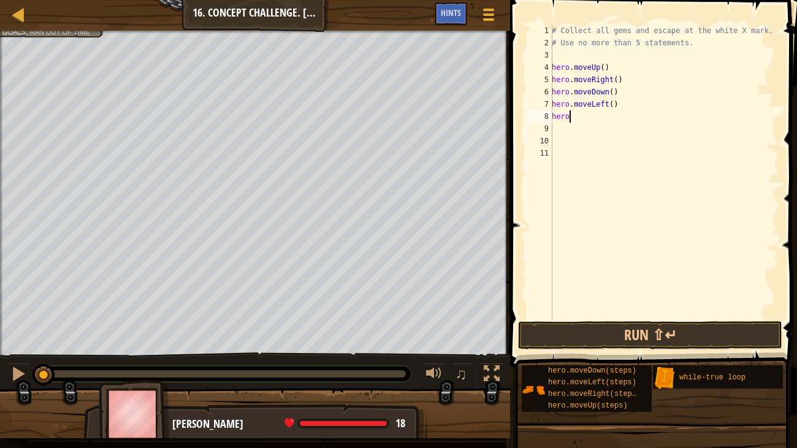
type textarea "h"
click at [554, 63] on div "# Collect all gems and escape at the white X mark. # Use no more than 5 stateme…" at bounding box center [663, 184] width 229 height 319
click at [553, 78] on div "# Collect all gems and escape at the white X mark. # Use no more than 5 stateme…" at bounding box center [663, 184] width 229 height 319
click at [551, 90] on div "6" at bounding box center [539, 92] width 25 height 12
click at [556, 102] on div "# Collect all gems and escape at the white X mark. # Use no more than 5 stateme…" at bounding box center [663, 184] width 229 height 319
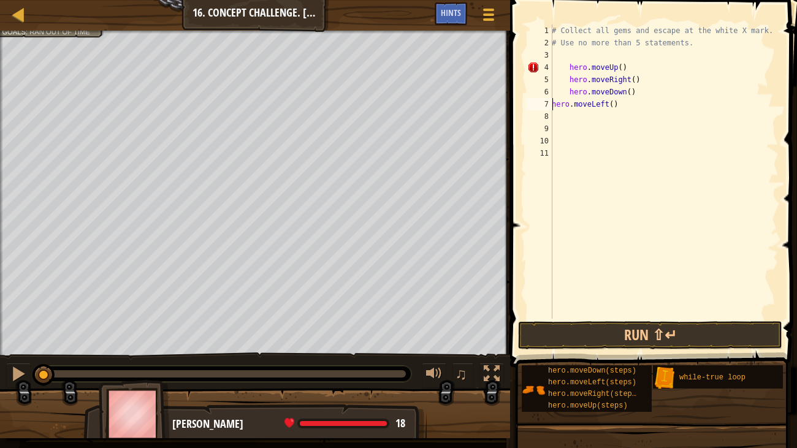
click at [553, 102] on div "# Collect all gems and escape at the white X mark. # Use no more than 5 stateme…" at bounding box center [663, 184] width 229 height 319
click at [568, 72] on div "# Collect all gems and escape at the white X mark. # Use no more than 5 stateme…" at bounding box center [663, 184] width 229 height 319
click at [567, 76] on div "# Collect all gems and escape at the white X mark. # Use no more than 5 stateme…" at bounding box center [663, 184] width 229 height 319
click at [570, 90] on div "# Collect all gems and escape at the white X mark. # Use no more than 5 stateme…" at bounding box center [663, 184] width 229 height 319
click at [568, 102] on div "# Collect all gems and escape at the white X mark. # Use no more than 5 stateme…" at bounding box center [663, 184] width 229 height 319
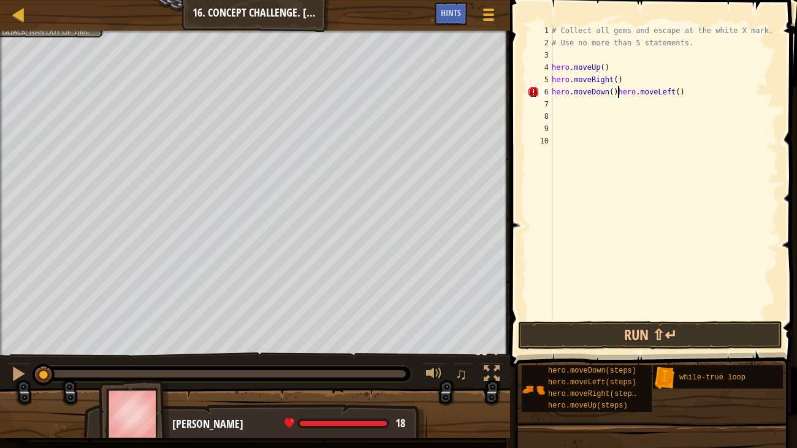
type textarea "hero.moveLeft()"
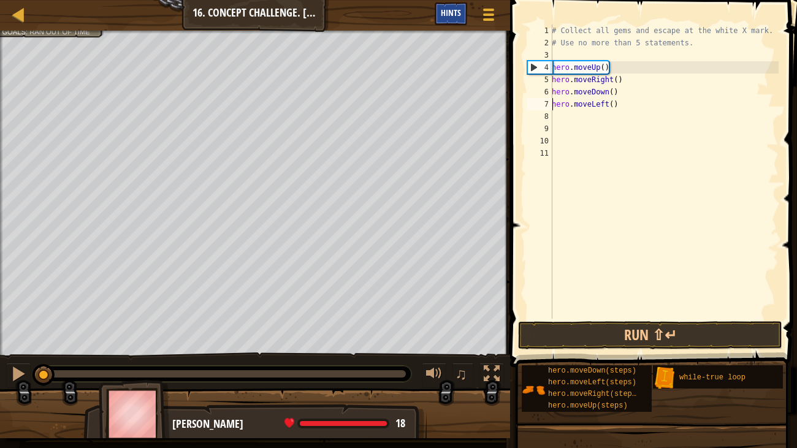
click at [451, 13] on span "Hints" at bounding box center [451, 13] width 20 height 12
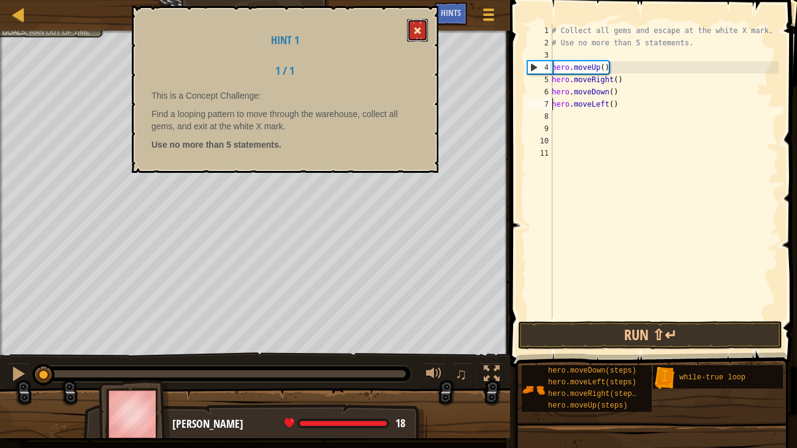
click at [416, 29] on span at bounding box center [417, 30] width 9 height 9
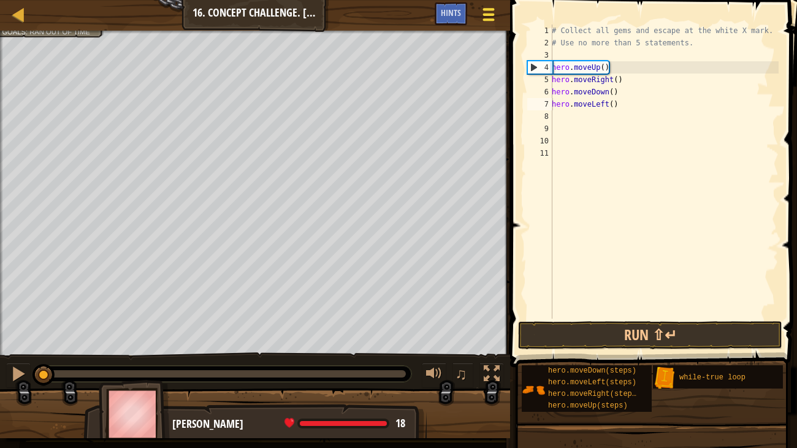
click at [486, 13] on span at bounding box center [489, 14] width 12 height 2
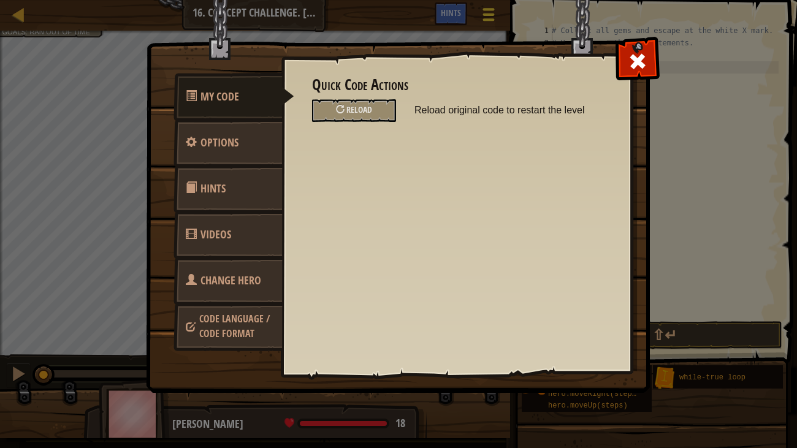
click at [486, 13] on img at bounding box center [403, 173] width 514 height 439
click at [634, 75] on div at bounding box center [637, 58] width 39 height 39
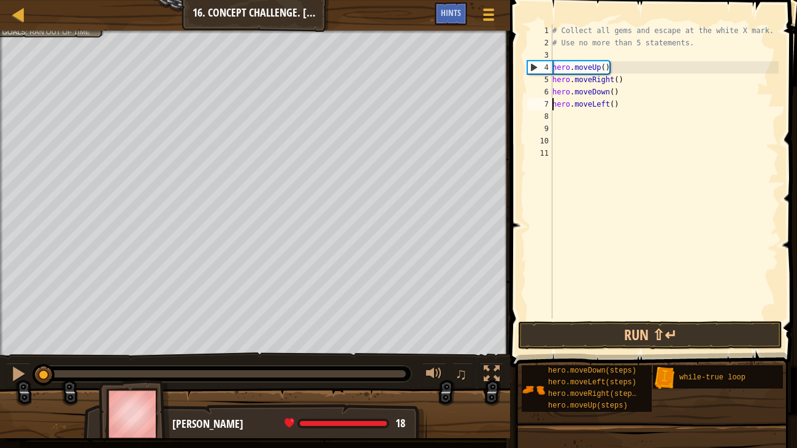
click at [559, 56] on div "# Collect all gems and escape at the white X mark. # Use no more than 5 stateme…" at bounding box center [664, 184] width 229 height 319
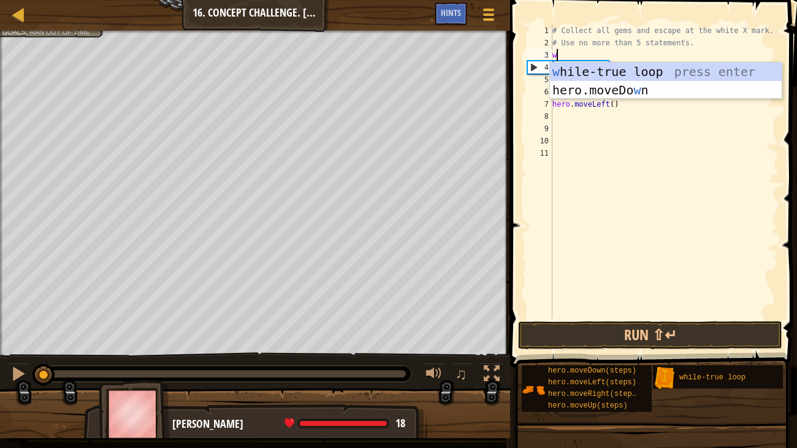
type textarea "wh"
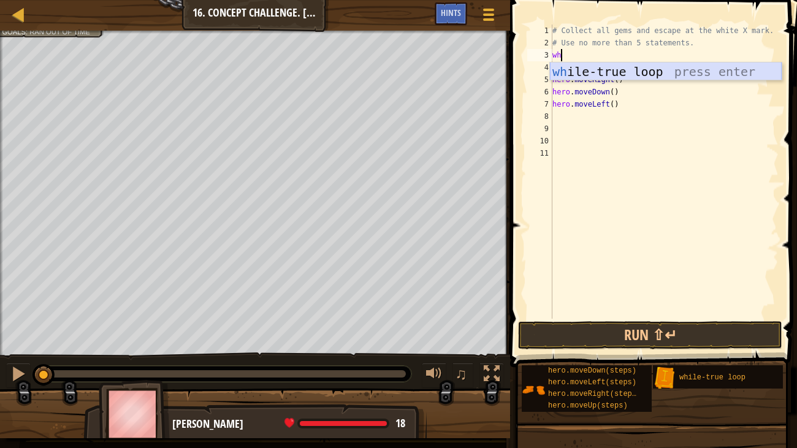
click at [616, 71] on div "wh ile-true loop press enter" at bounding box center [666, 90] width 232 height 55
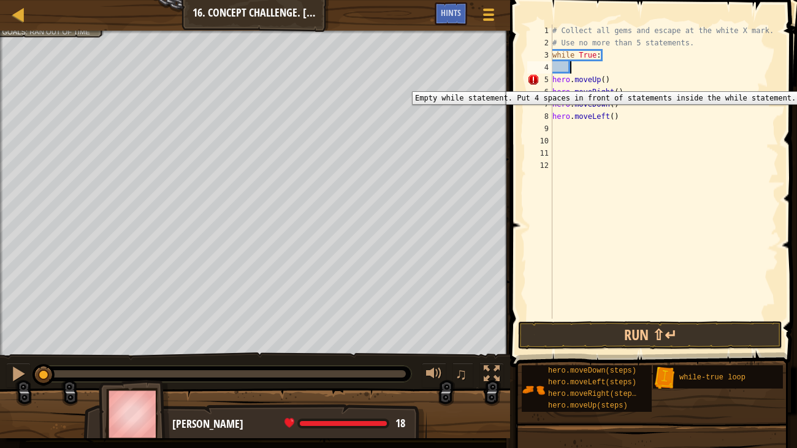
click at [551, 82] on div "5" at bounding box center [539, 80] width 25 height 12
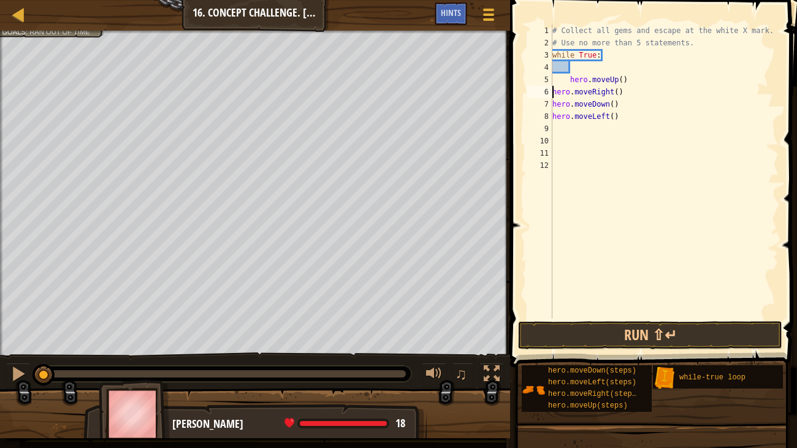
click at [552, 92] on div "# Collect all gems and escape at the white X mark. # Use no more than 5 stateme…" at bounding box center [664, 184] width 229 height 319
click at [570, 83] on div "# Collect all gems and escape at the white X mark. # Use no more than 5 stateme…" at bounding box center [664, 184] width 229 height 319
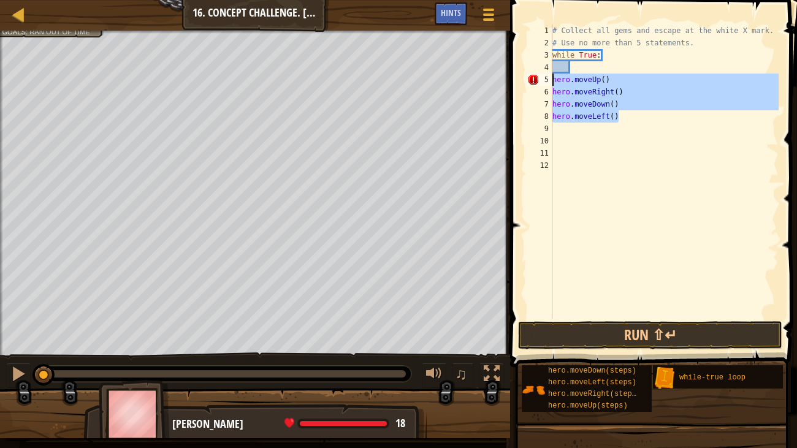
drag, startPoint x: 619, startPoint y: 121, endPoint x: 551, endPoint y: 79, distance: 79.6
click at [551, 79] on div "hero.moveUp() 1 2 3 4 5 6 7 8 9 10 11 12 # Collect all gems and escape at the w…" at bounding box center [652, 172] width 254 height 294
type textarea "hero.moveUp() hero.moveRight()"
click at [575, 65] on div "# Collect all gems and escape at the white X mark. # Use no more than 5 stateme…" at bounding box center [664, 184] width 229 height 319
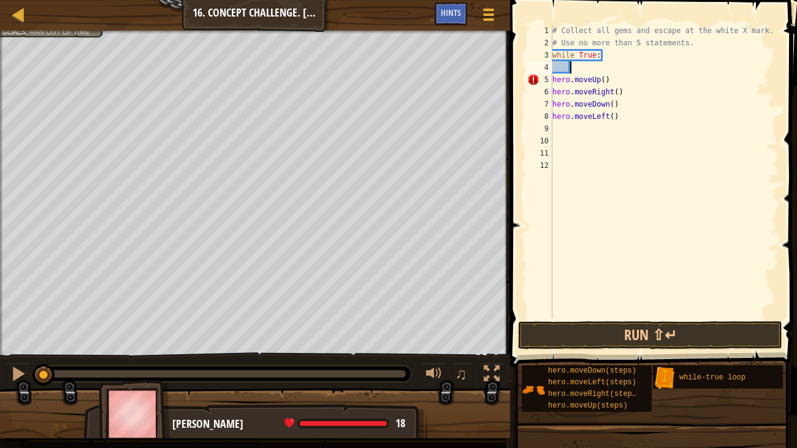
paste textarea "hero.moveLeft()"
click at [613, 118] on div "# Collect all gems and escape at the white X mark. # Use no more than 5 stateme…" at bounding box center [664, 184] width 229 height 319
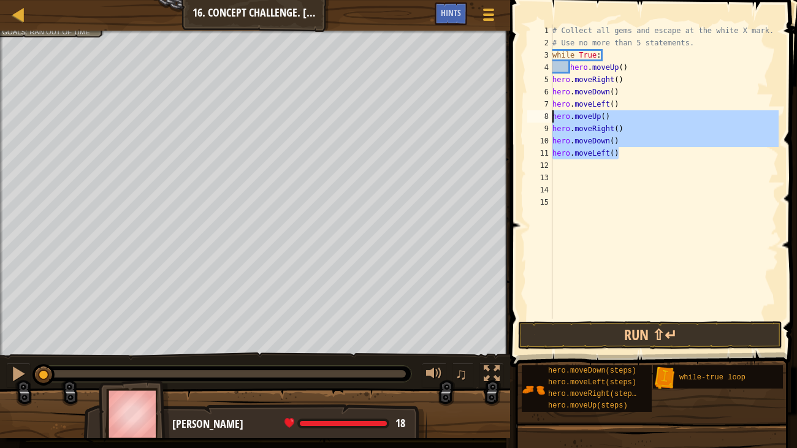
drag, startPoint x: 619, startPoint y: 153, endPoint x: 543, endPoint y: 118, distance: 83.7
click at [543, 118] on div "hero.moveUp() 1 2 3 4 5 6 7 8 9 10 11 12 13 14 15 # Collect all gems and escape…" at bounding box center [652, 172] width 254 height 294
type textarea "hero.moveUp() hero.moveRight()"
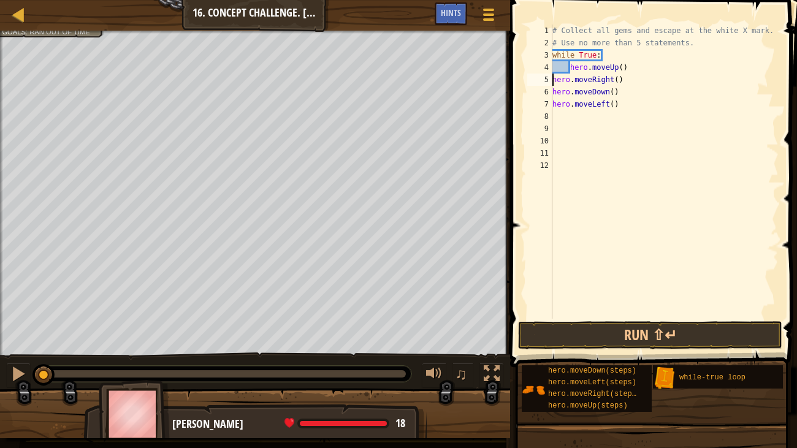
click at [554, 75] on div "# Collect all gems and escape at the white X mark. # Use no more than 5 stateme…" at bounding box center [664, 184] width 229 height 319
click at [552, 90] on div "6" at bounding box center [539, 92] width 25 height 12
click at [553, 101] on div "# Collect all gems and escape at the white X mark. # Use no more than 5 stateme…" at bounding box center [664, 184] width 229 height 319
click at [623, 109] on div "# Collect all gems and escape at the white X mark. # Use no more than 5 stateme…" at bounding box center [664, 184] width 229 height 319
click at [567, 83] on div "# Collect all gems and escape at the white X mark. # Use no more than 5 stateme…" at bounding box center [664, 184] width 229 height 319
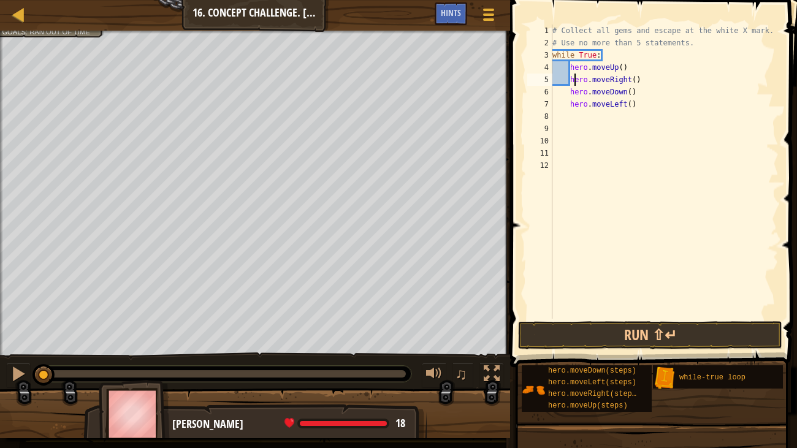
click at [573, 83] on div "# Collect all gems and escape at the white X mark. # Use no more than 5 stateme…" at bounding box center [664, 184] width 229 height 319
click at [569, 83] on div "# Collect all gems and escape at the white X mark. # Use no more than 5 stateme…" at bounding box center [664, 184] width 229 height 319
click at [563, 96] on div "# Collect all gems and escape at the white X mark. # Use no more than 5 stateme…" at bounding box center [664, 184] width 229 height 319
click at [562, 83] on div "# Collect all gems and escape at the white X mark. # Use no more than 5 stateme…" at bounding box center [664, 184] width 229 height 319
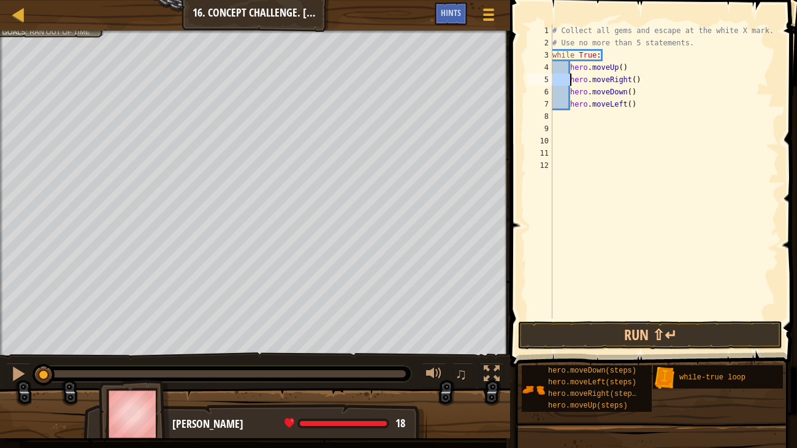
click at [562, 83] on div "# Collect all gems and escape at the white X mark. # Use no more than 5 stateme…" at bounding box center [664, 184] width 229 height 319
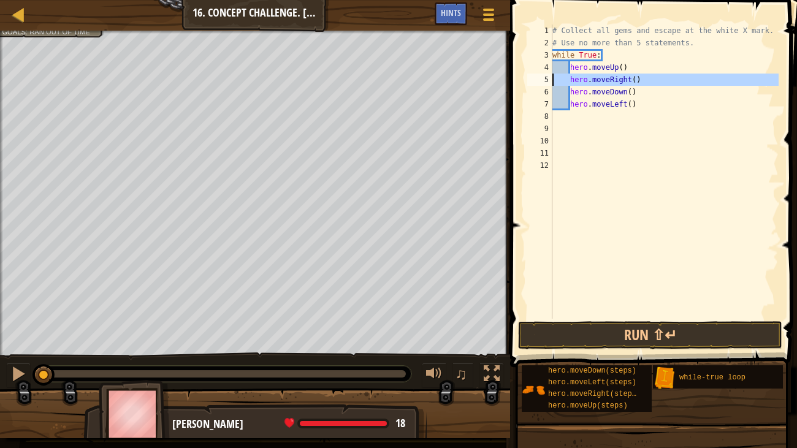
click at [562, 83] on div "# Collect all gems and escape at the white X mark. # Use no more than 5 stateme…" at bounding box center [664, 172] width 229 height 294
type textarea "hero.moveRight()"
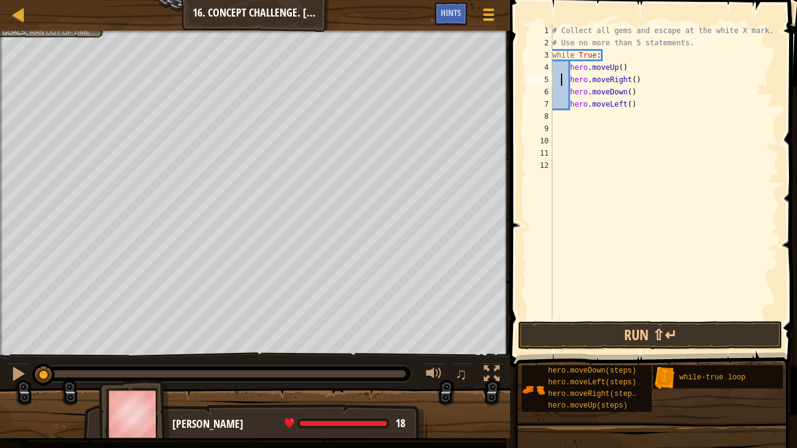
click at [571, 137] on div "# Collect all gems and escape at the white X mark. # Use no more than 5 stateme…" at bounding box center [664, 184] width 229 height 319
click at [607, 326] on button "Run ⇧↵" at bounding box center [650, 335] width 264 height 28
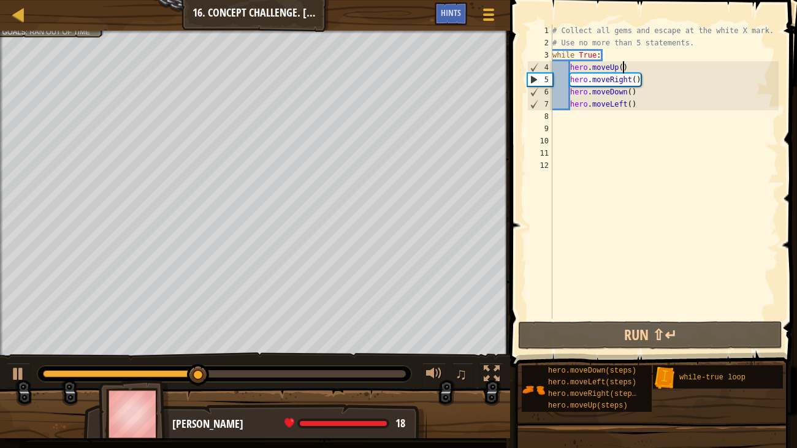
click at [621, 67] on div "# Collect all gems and escape at the white X mark. # Use no more than 5 stateme…" at bounding box center [664, 184] width 229 height 319
type textarea "hero.moveUp(2)"
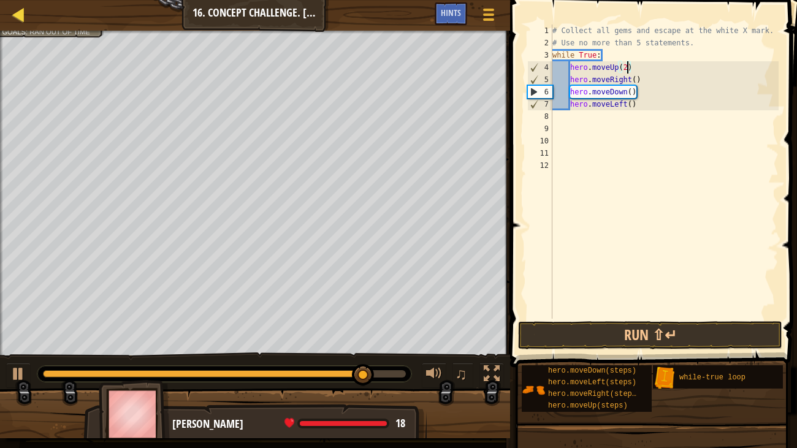
click at [28, 29] on div "Map" at bounding box center [28, 15] width 6 height 31
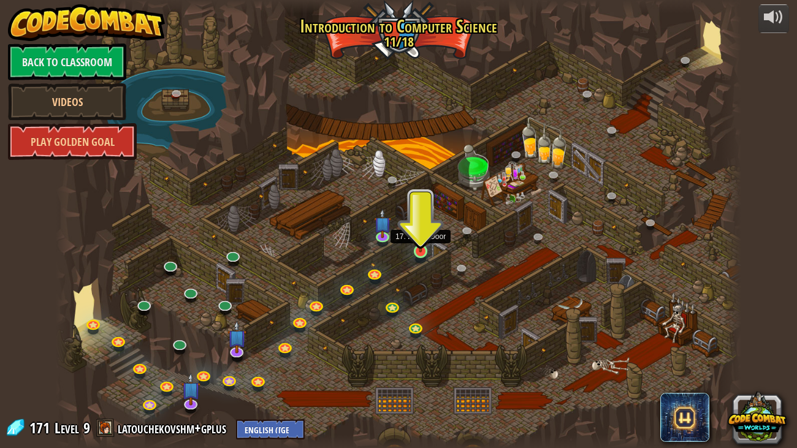
click at [423, 239] on img at bounding box center [420, 232] width 17 height 39
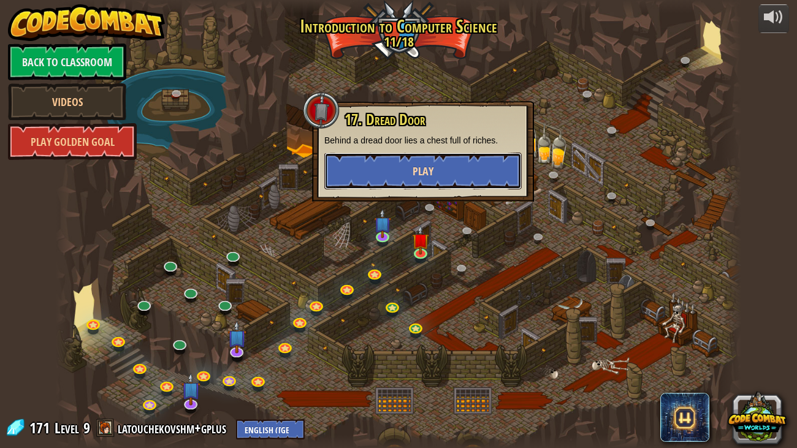
click at [371, 179] on button "Play" at bounding box center [422, 171] width 197 height 37
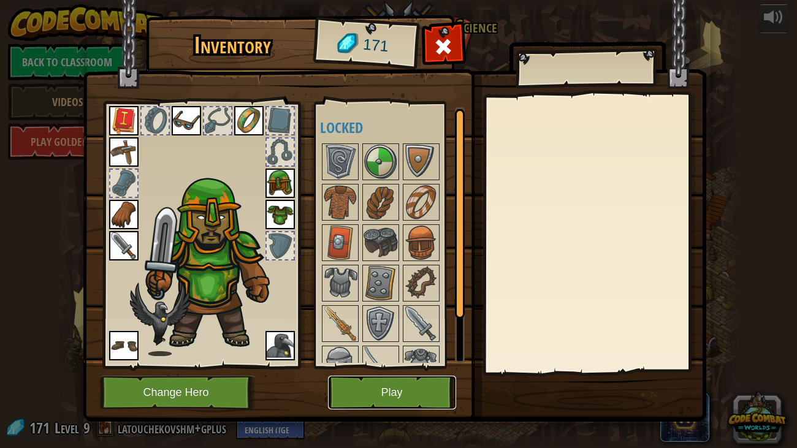
click at [368, 373] on button "Play" at bounding box center [392, 393] width 128 height 34
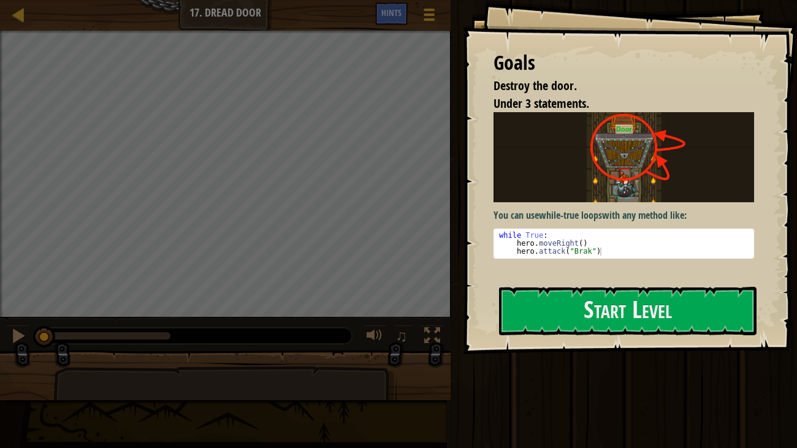
click at [532, 284] on div "Goals Destroy the door. Under 3 statements. You can use while-true loops with a…" at bounding box center [630, 177] width 335 height 354
click at [529, 301] on button "Start Level" at bounding box center [628, 311] width 258 height 48
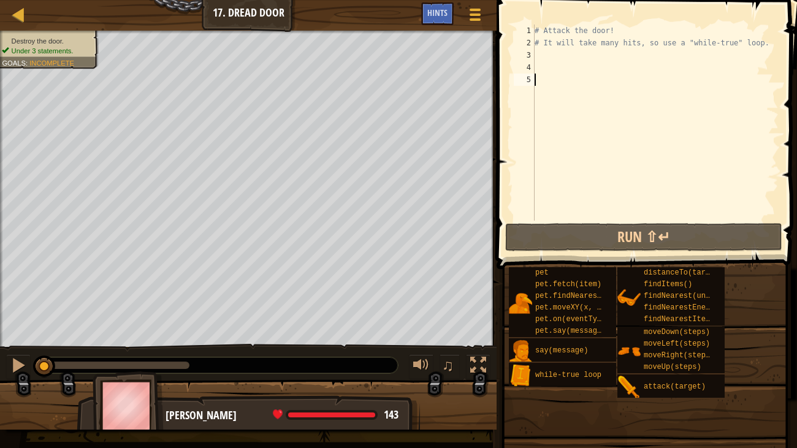
scroll to position [6, 0]
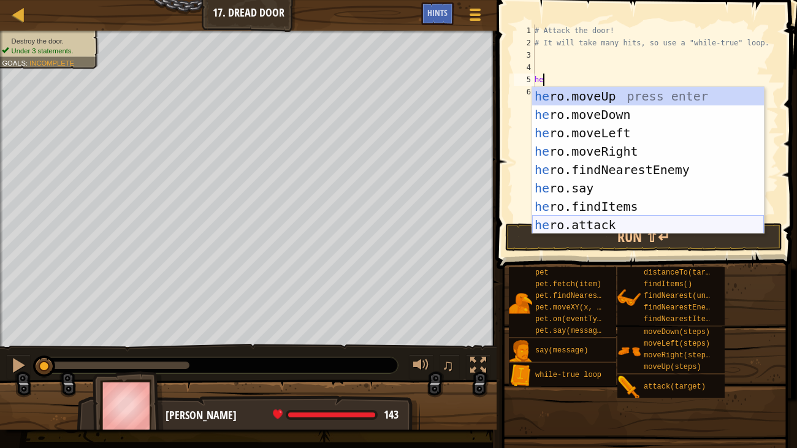
click at [569, 220] on div "he ro.moveUp press enter he ro.moveDown press enter he ro.moveLeft press enter …" at bounding box center [648, 179] width 232 height 184
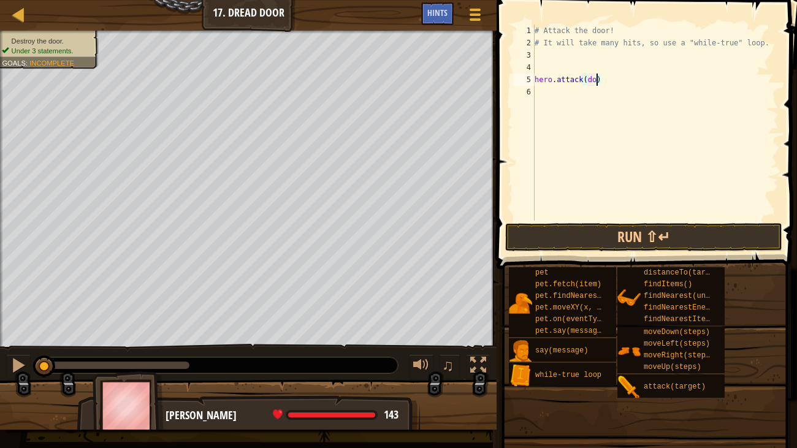
scroll to position [6, 5]
click at [580, 234] on button "Run ⇧↵" at bounding box center [643, 237] width 277 height 28
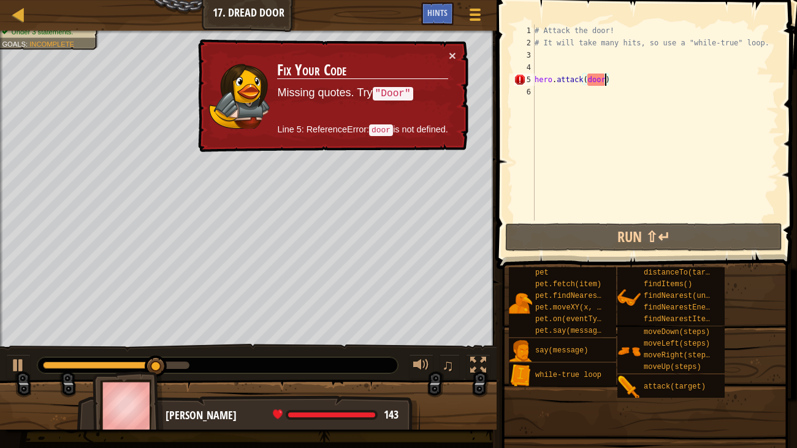
click at [591, 76] on div "# Attack the door! # It will take many hits, so use a "while-true" loop. hero .…" at bounding box center [655, 135] width 247 height 221
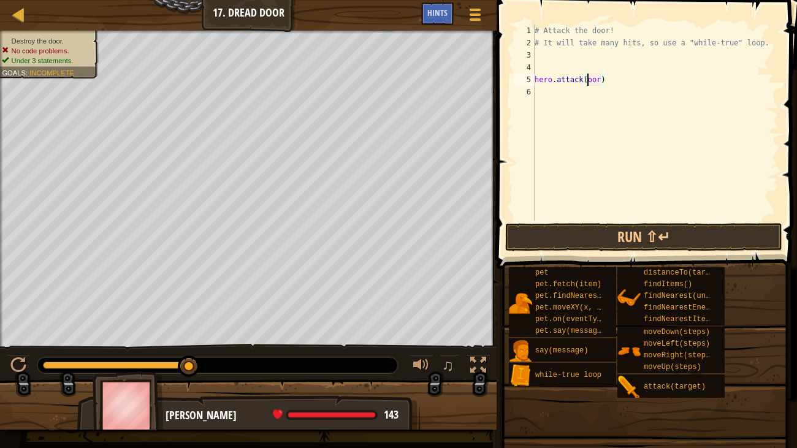
scroll to position [6, 4]
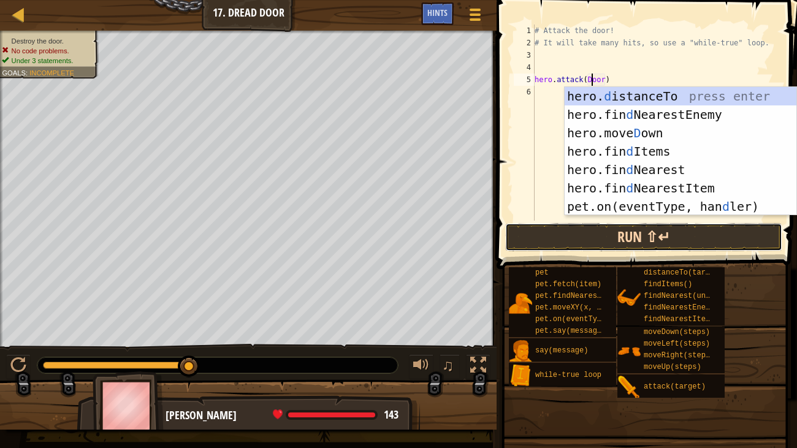
click at [591, 229] on button "Run ⇧↵" at bounding box center [643, 237] width 277 height 28
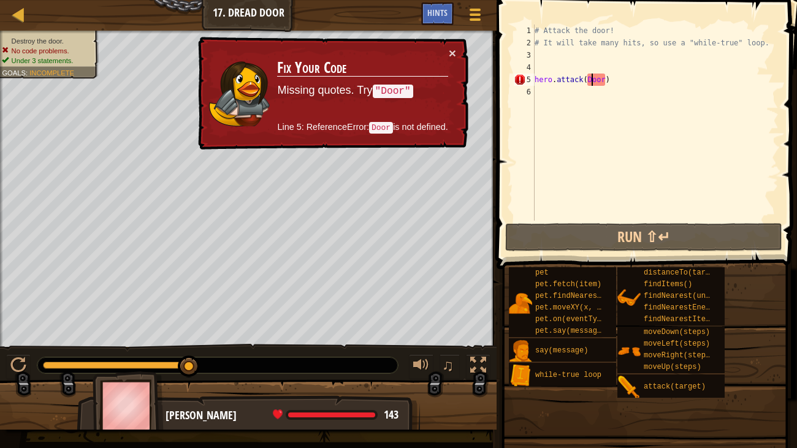
click at [602, 75] on div "# Attack the door! # It will take many hits, so use a "while-true" loop. hero .…" at bounding box center [655, 135] width 247 height 221
click at [607, 77] on div "# Attack the door! # It will take many hits, so use a "while-true" loop. hero .…" at bounding box center [655, 135] width 247 height 221
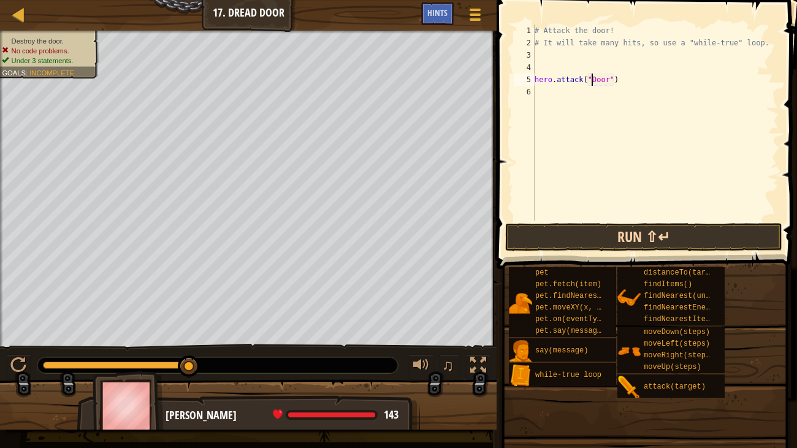
type textarea "hero.attack("Door")"
click at [634, 242] on button "Run ⇧↵" at bounding box center [643, 237] width 277 height 28
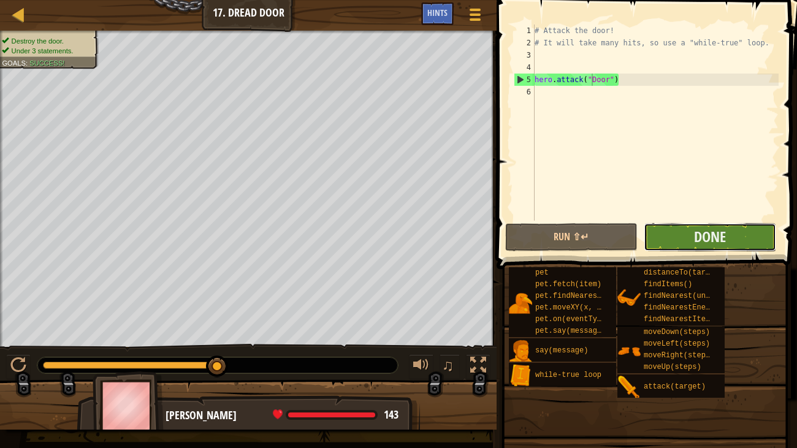
click at [687, 231] on button "Done" at bounding box center [710, 237] width 132 height 28
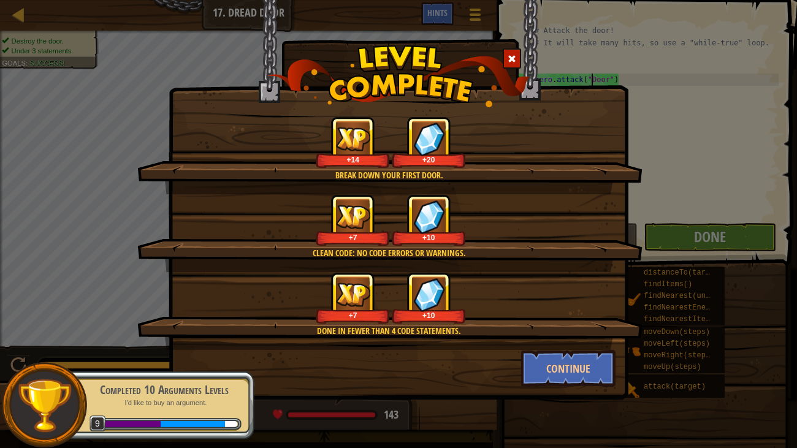
click at [537, 373] on div "Break down your first door. +14 +20 Clean code: no code errors or warnings. +7 …" at bounding box center [399, 200] width 460 height 400
click at [535, 370] on button "Continue" at bounding box center [568, 368] width 95 height 37
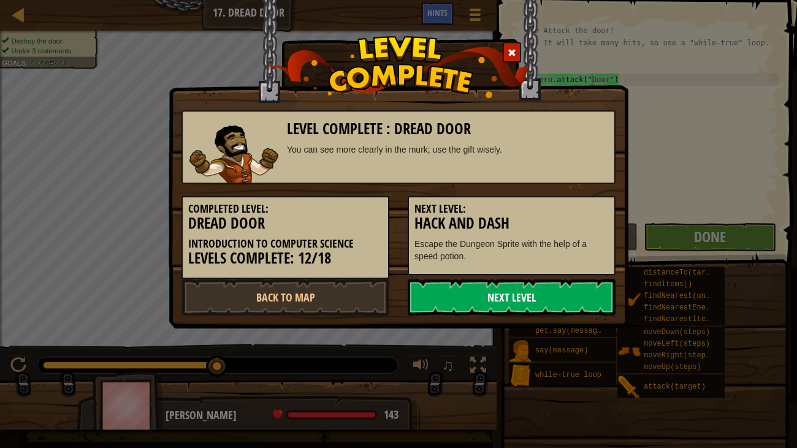
click at [489, 286] on link "Next Level" at bounding box center [512, 297] width 208 height 37
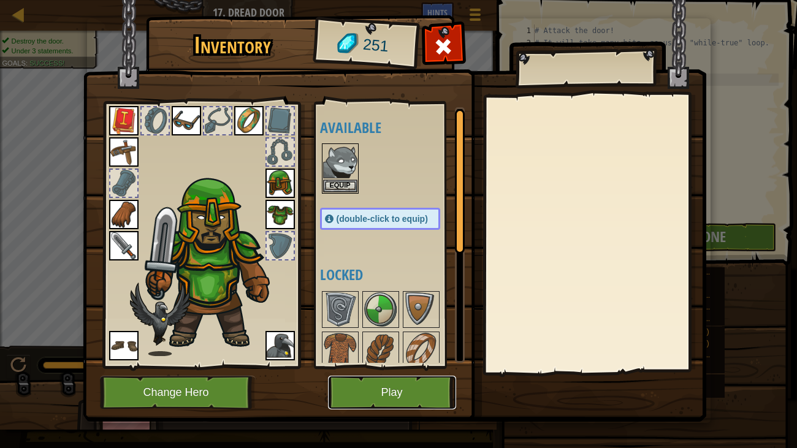
click at [384, 373] on button "Play" at bounding box center [392, 393] width 128 height 34
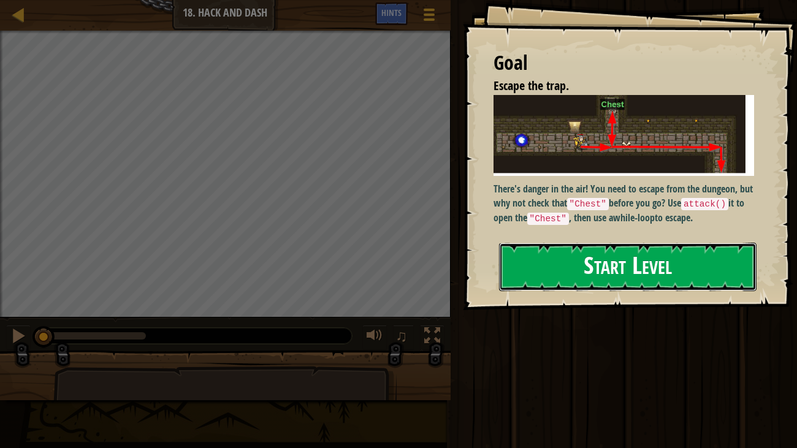
click at [568, 267] on button "Start Level" at bounding box center [628, 267] width 258 height 48
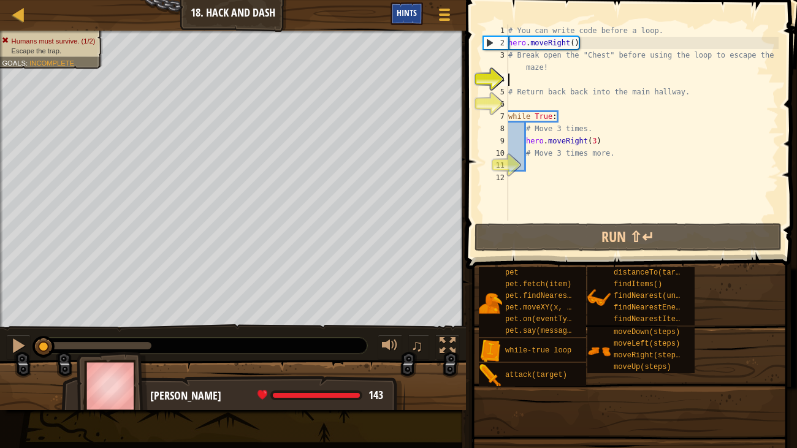
click at [405, 21] on div "Hints" at bounding box center [407, 13] width 33 height 23
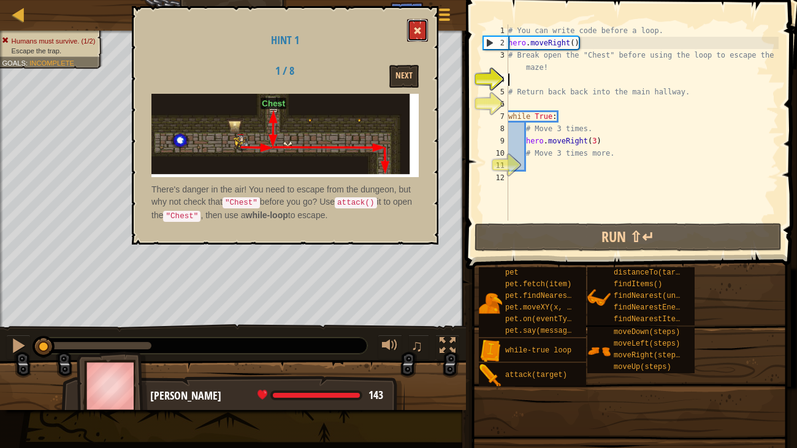
click at [412, 26] on button at bounding box center [417, 30] width 21 height 23
